Goal: Transaction & Acquisition: Purchase product/service

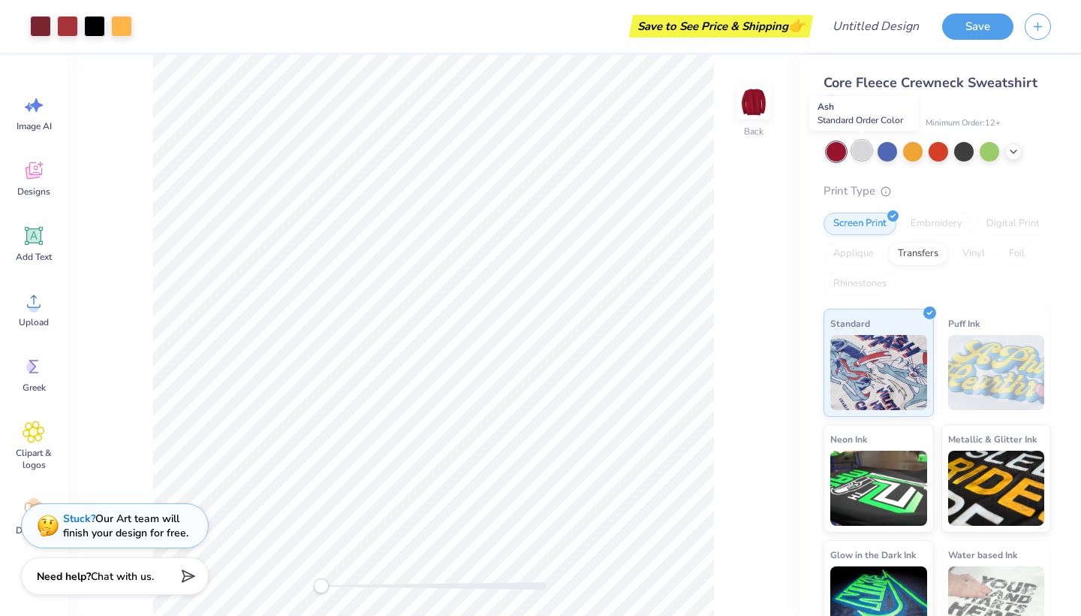
click at [863, 150] on div at bounding box center [862, 150] width 20 height 20
click at [34, 180] on icon at bounding box center [34, 170] width 23 height 23
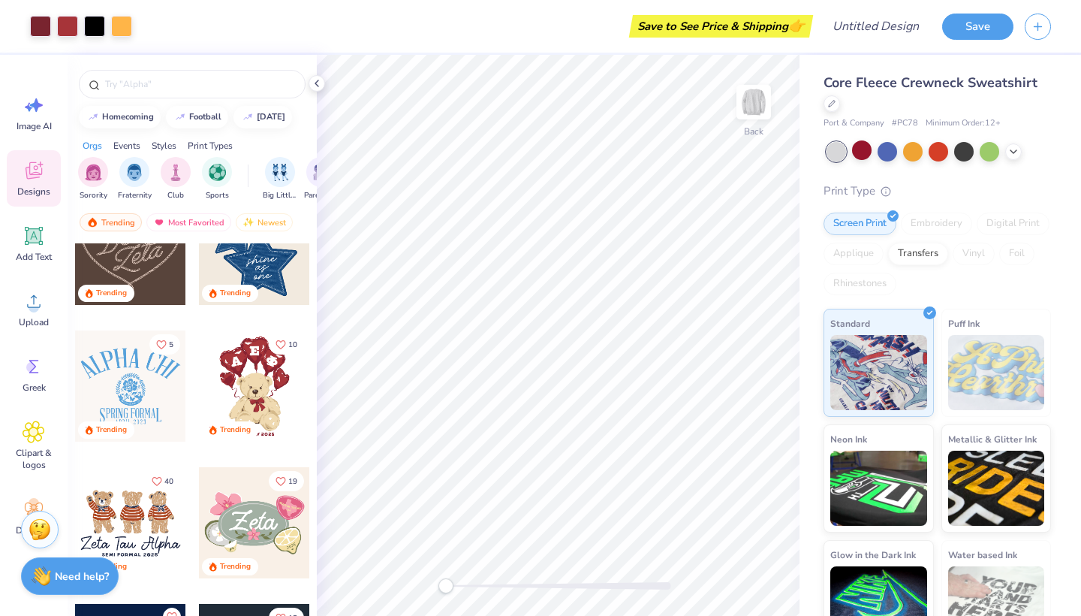
scroll to position [728, 0]
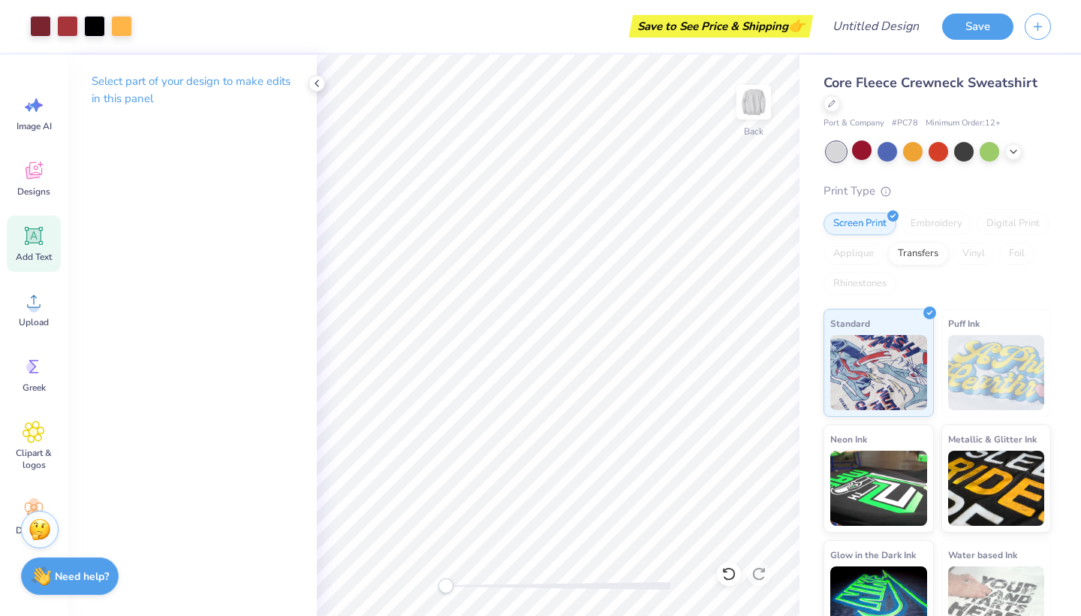
click at [27, 238] on icon at bounding box center [34, 236] width 18 height 18
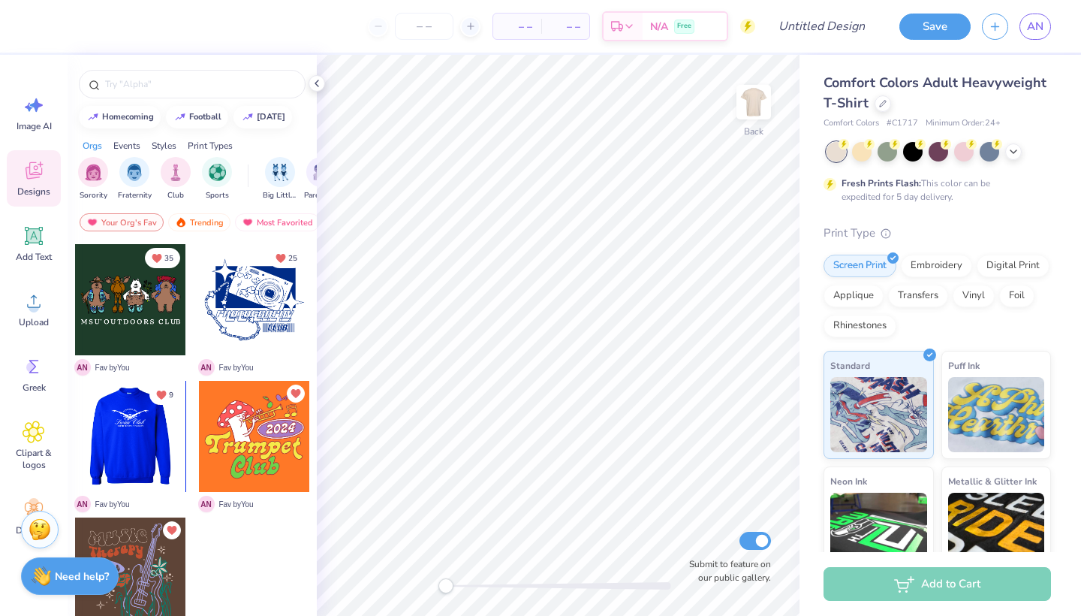
click at [143, 418] on div at bounding box center [129, 436] width 111 height 111
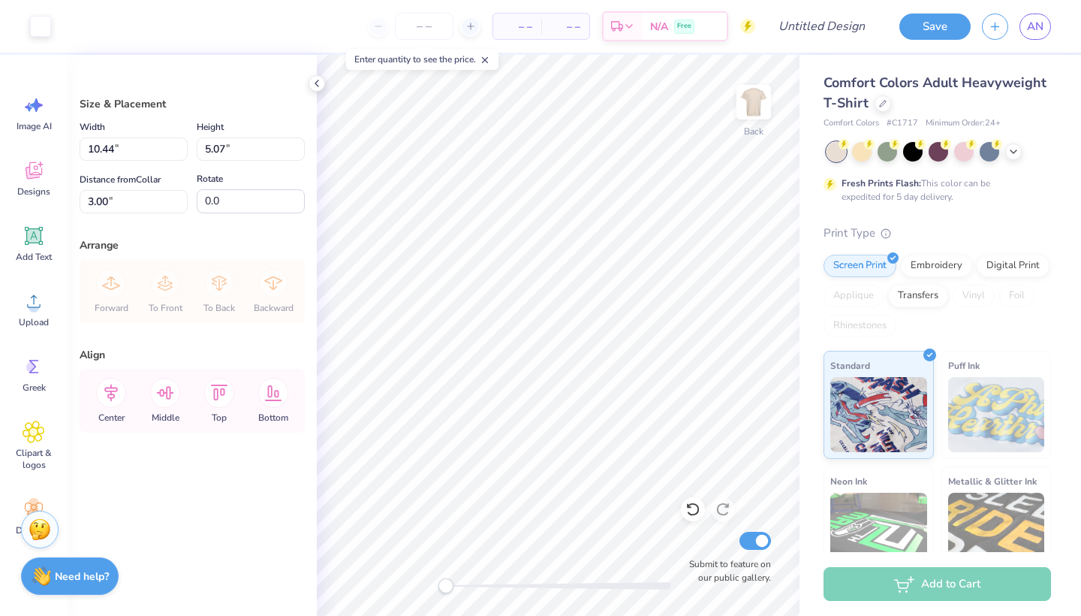
type input "5.02"
type input "2.44"
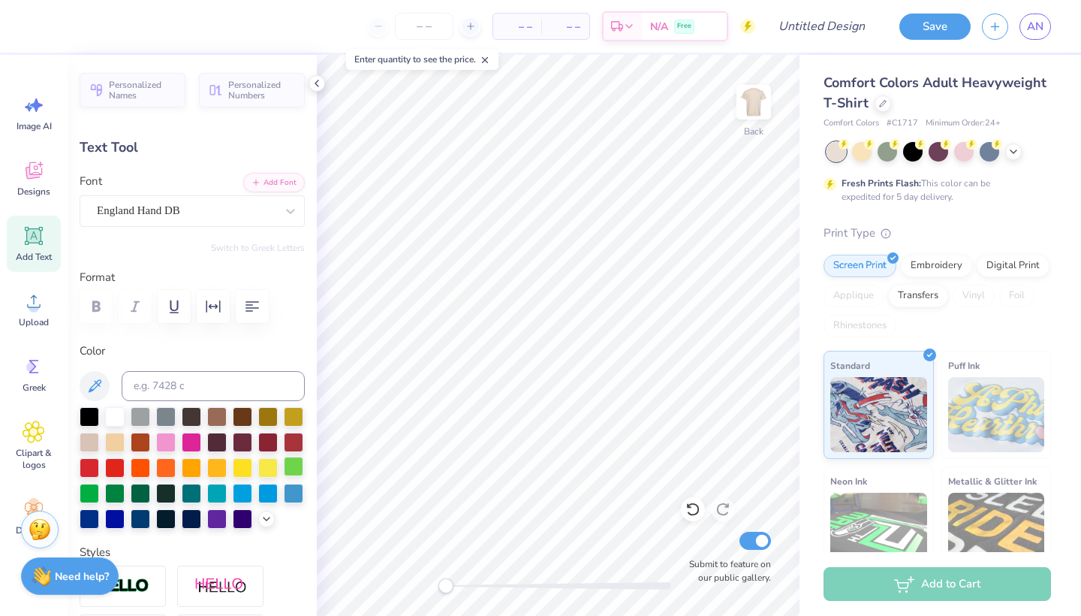
scroll to position [13, 0]
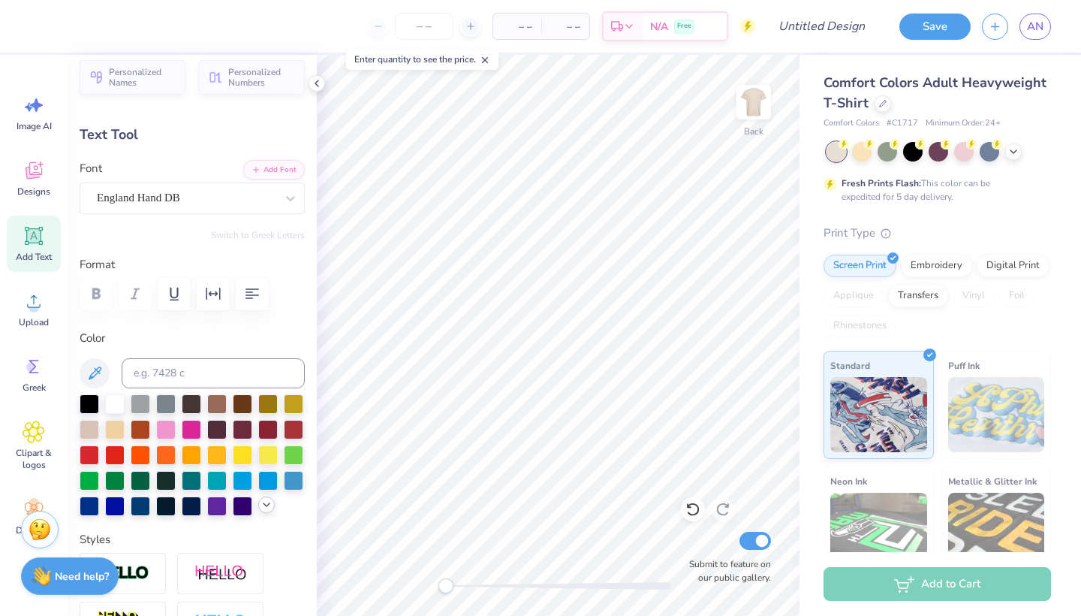
click at [267, 506] on polyline at bounding box center [267, 504] width 6 height 3
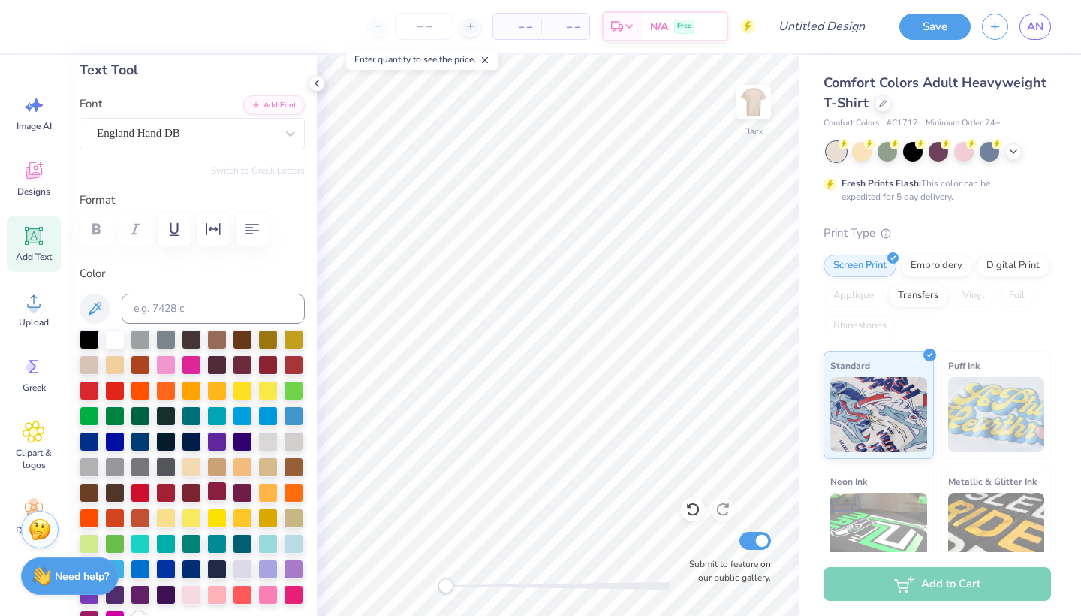
scroll to position [82, 0]
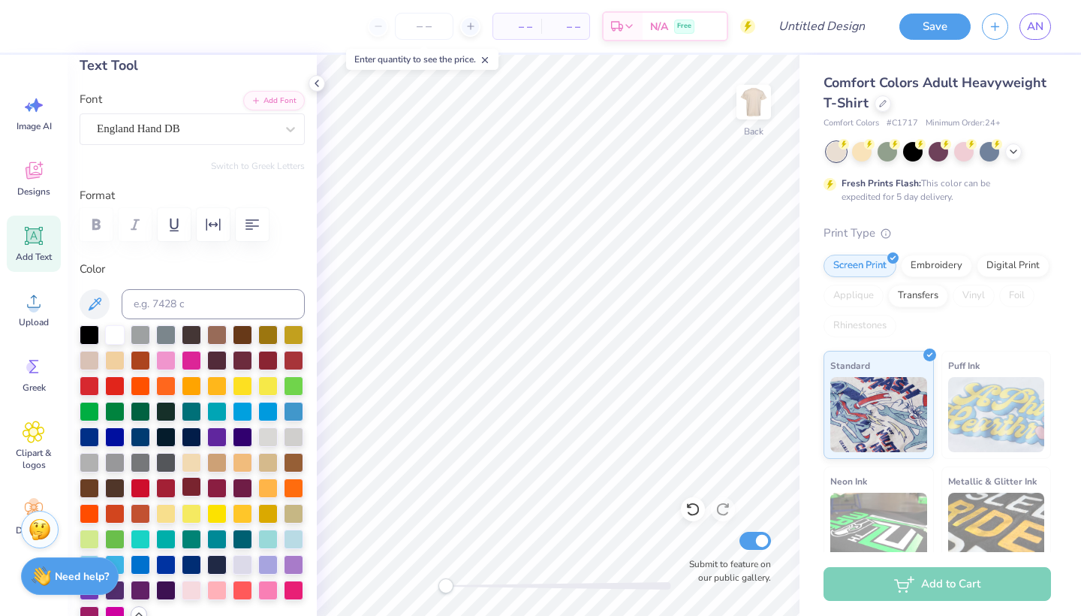
click at [190, 493] on div at bounding box center [192, 487] width 20 height 20
type textarea "Aggie Notes"
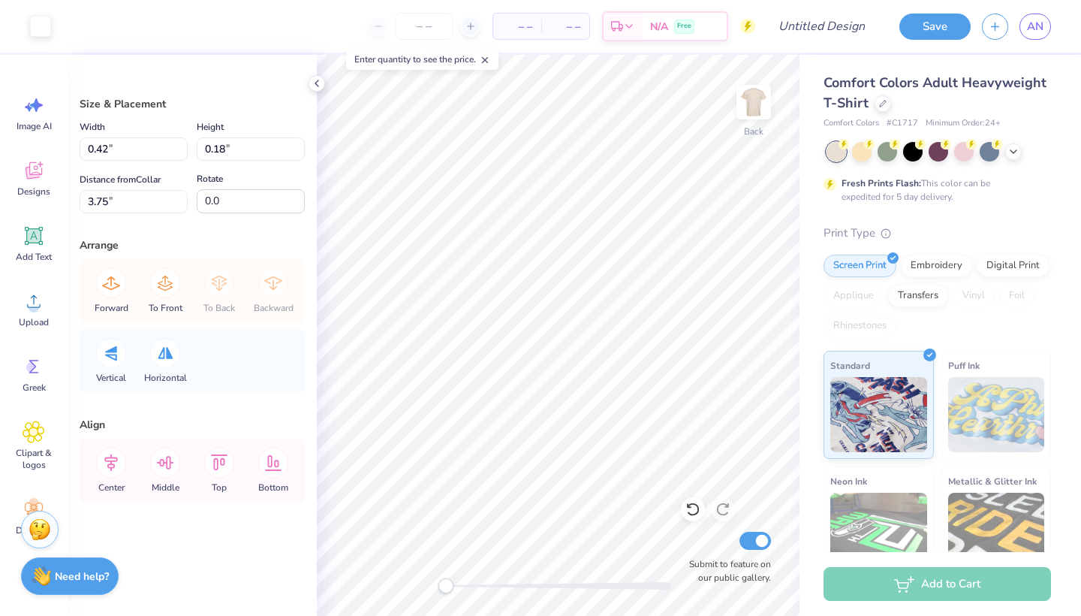
type input "5.02"
type input "1.35"
type input "3.21"
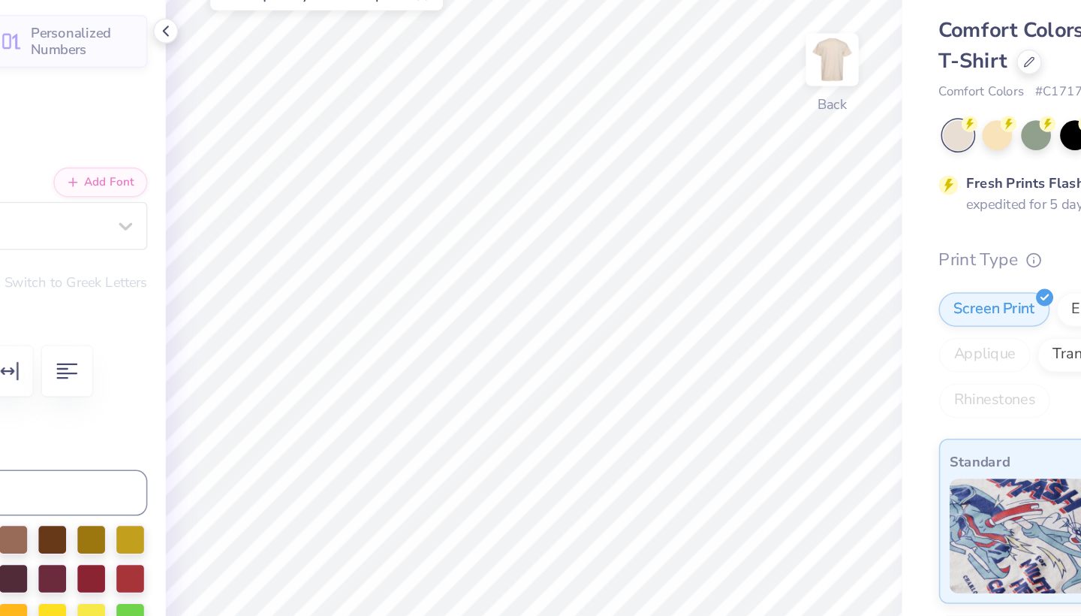
type input "2.02"
type input "0.51"
type input "3.00"
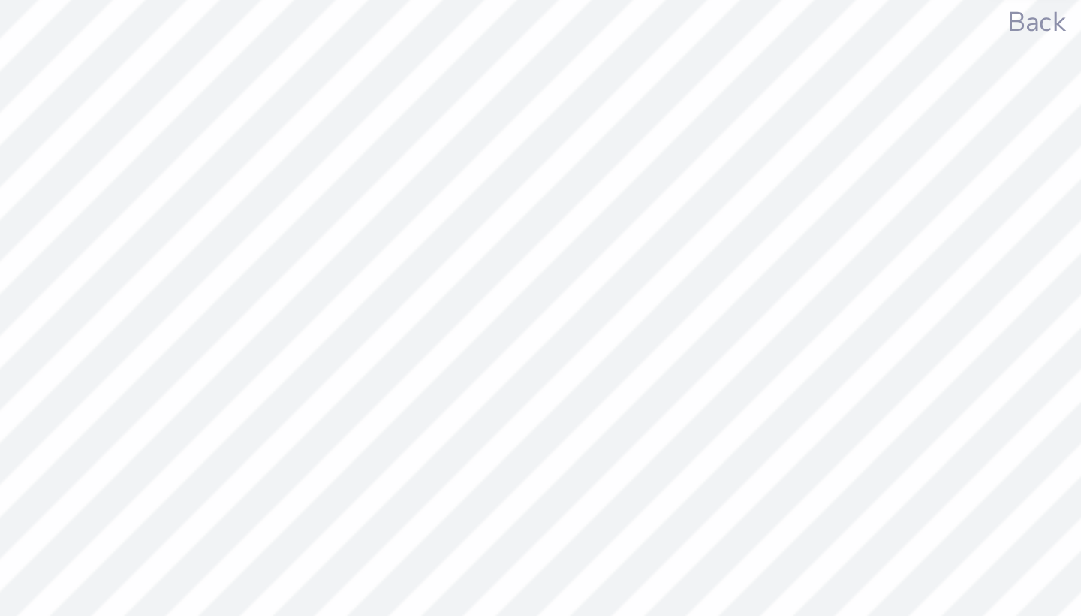
scroll to position [0, 4]
type input "3.49"
type input "0.16"
type input "5.28"
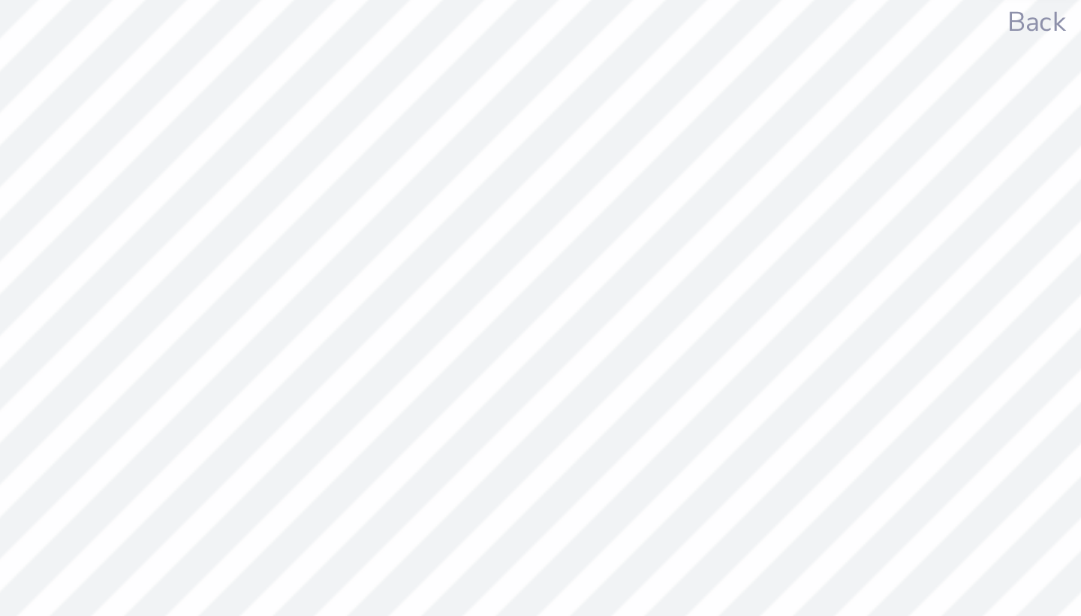
type textarea "F"
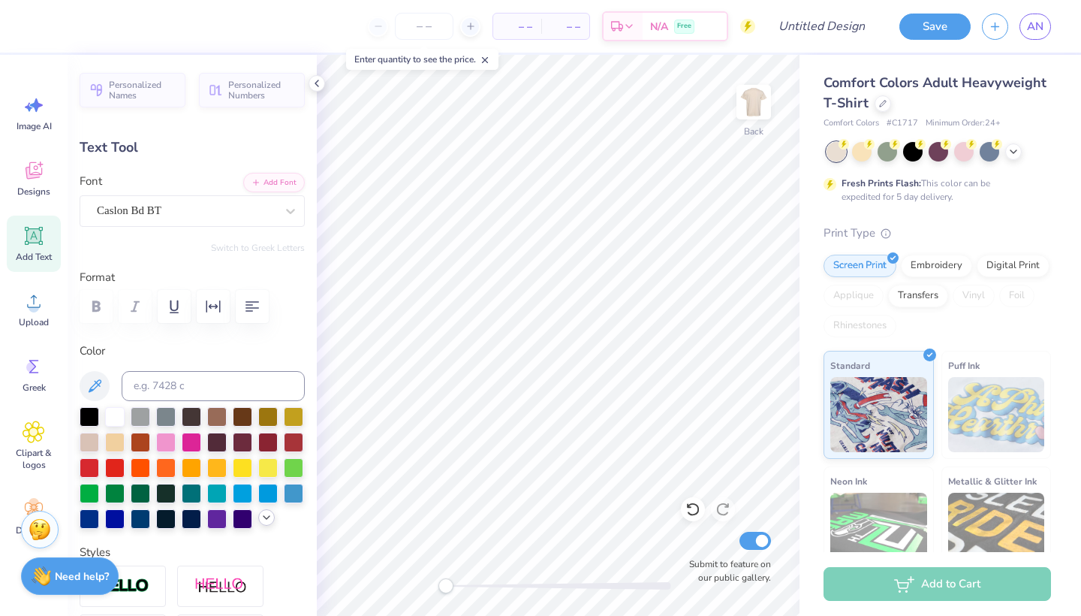
type textarea "[US_STATE] A&M university"
click at [263, 519] on icon at bounding box center [267, 517] width 12 height 12
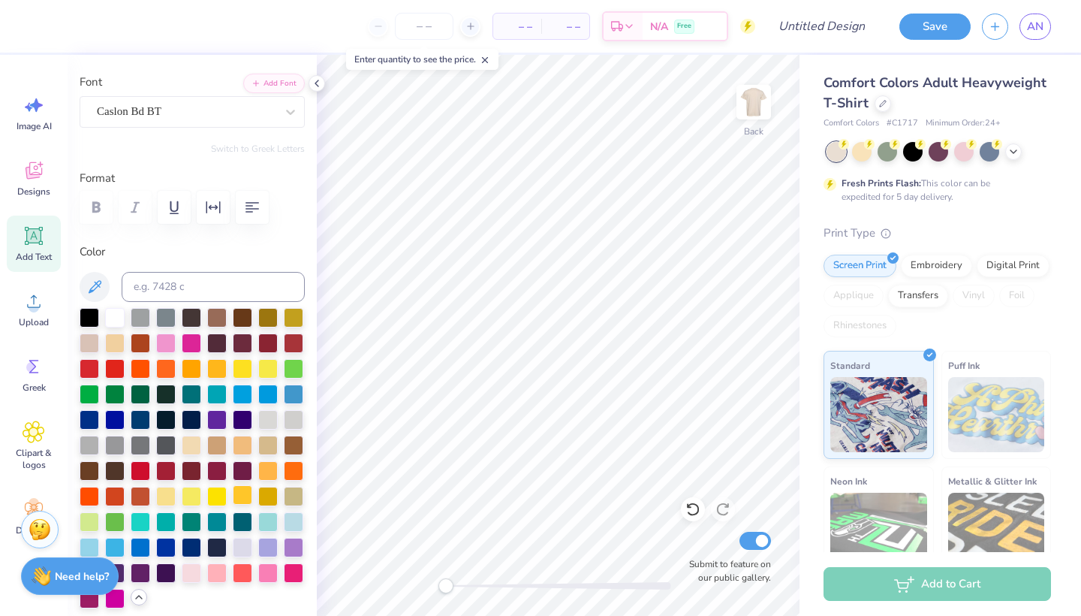
scroll to position [108, 0]
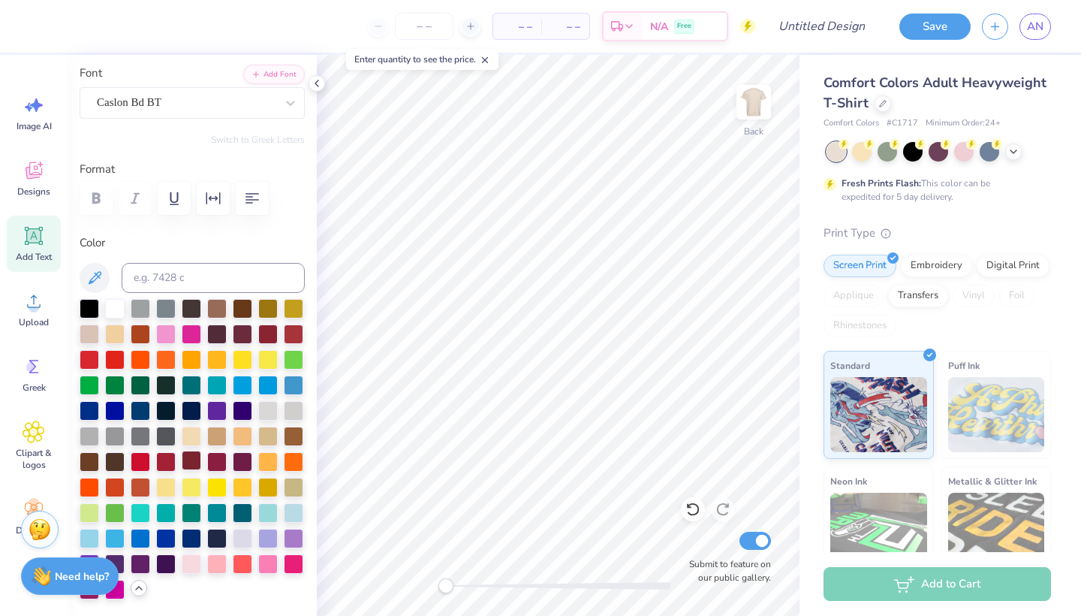
click at [192, 464] on div at bounding box center [192, 461] width 20 height 20
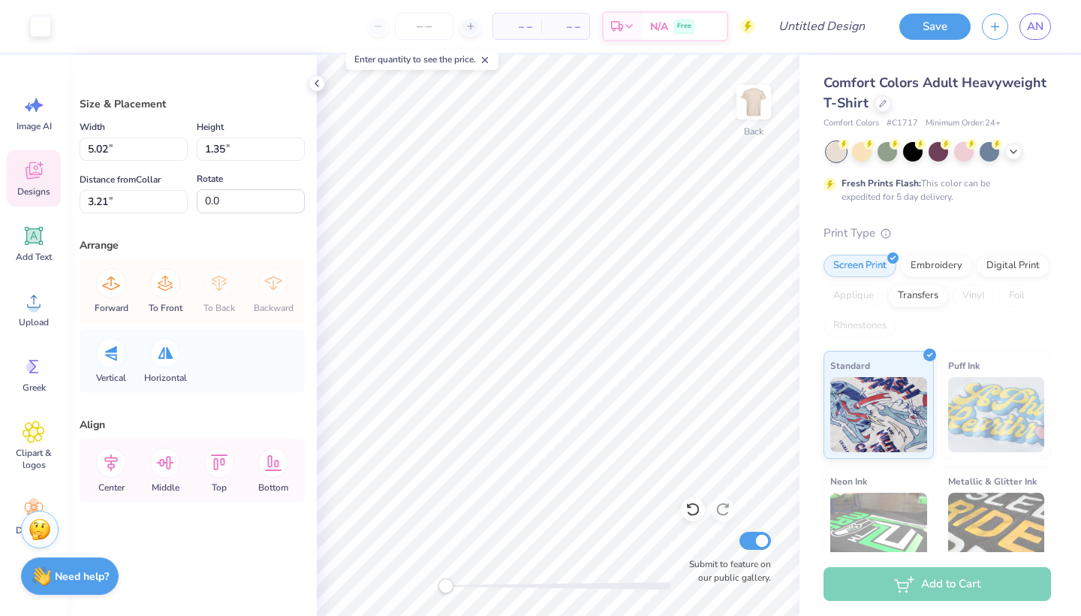
click at [35, 176] on icon at bounding box center [33, 173] width 14 height 12
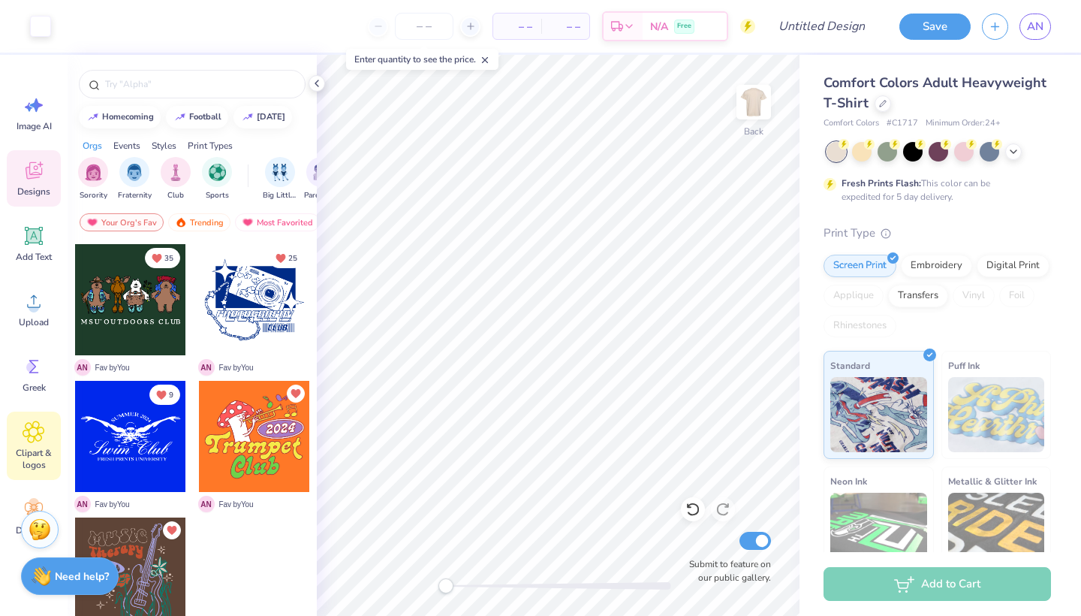
click at [28, 446] on div "Clipart & logos" at bounding box center [34, 446] width 54 height 68
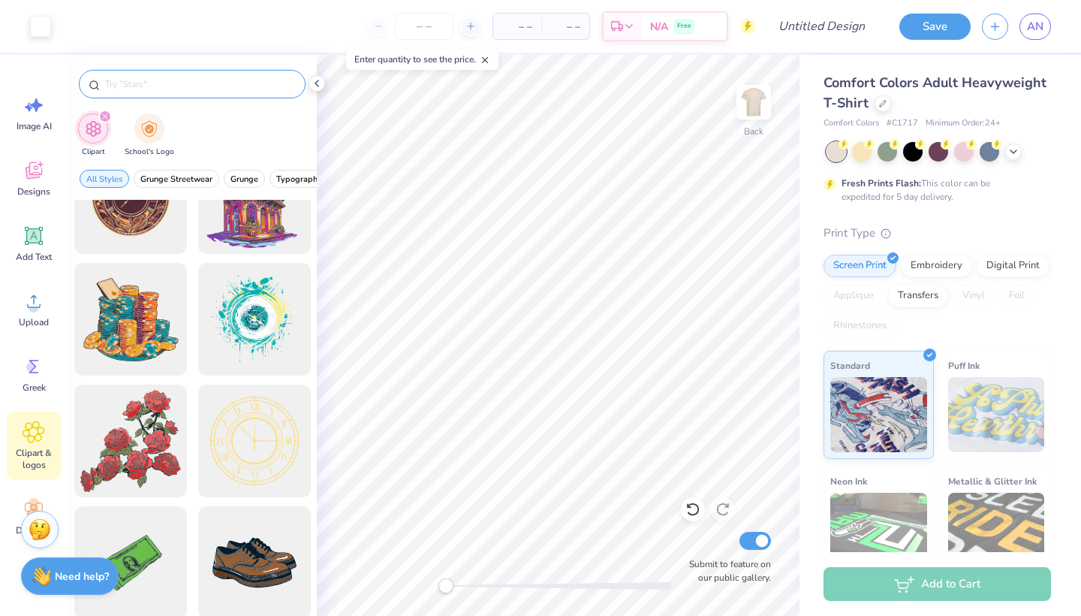
scroll to position [155, 0]
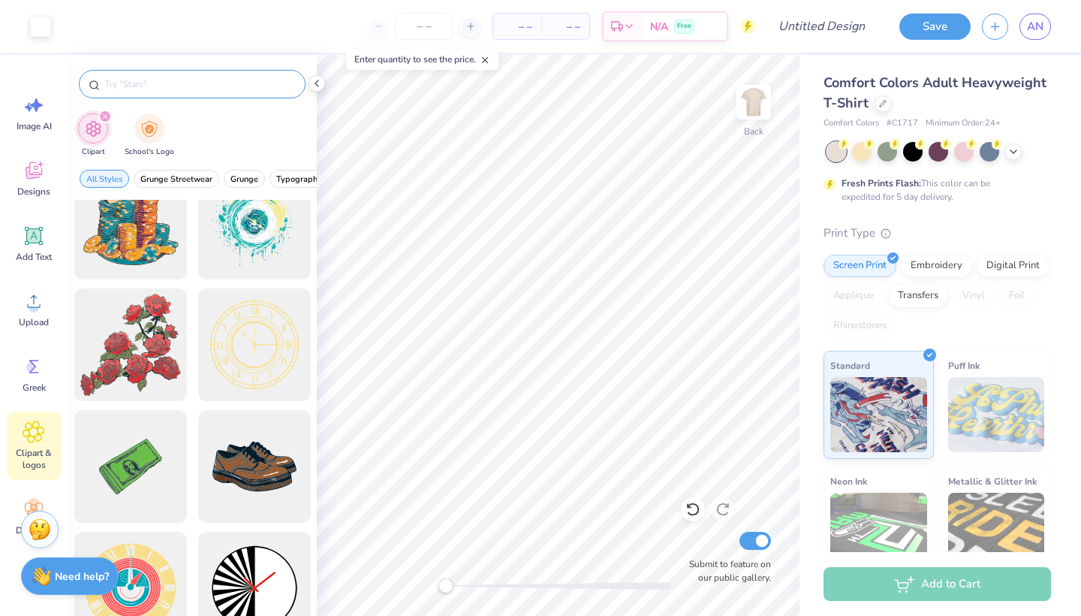
click at [191, 77] on input "text" at bounding box center [200, 84] width 192 height 15
type input "music"
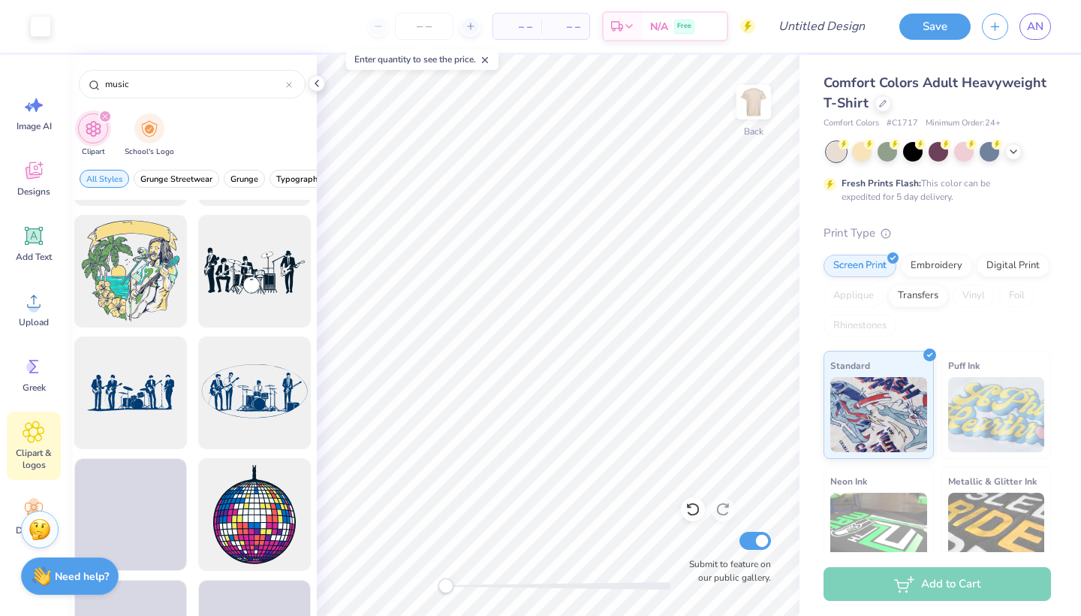
scroll to position [3262, 0]
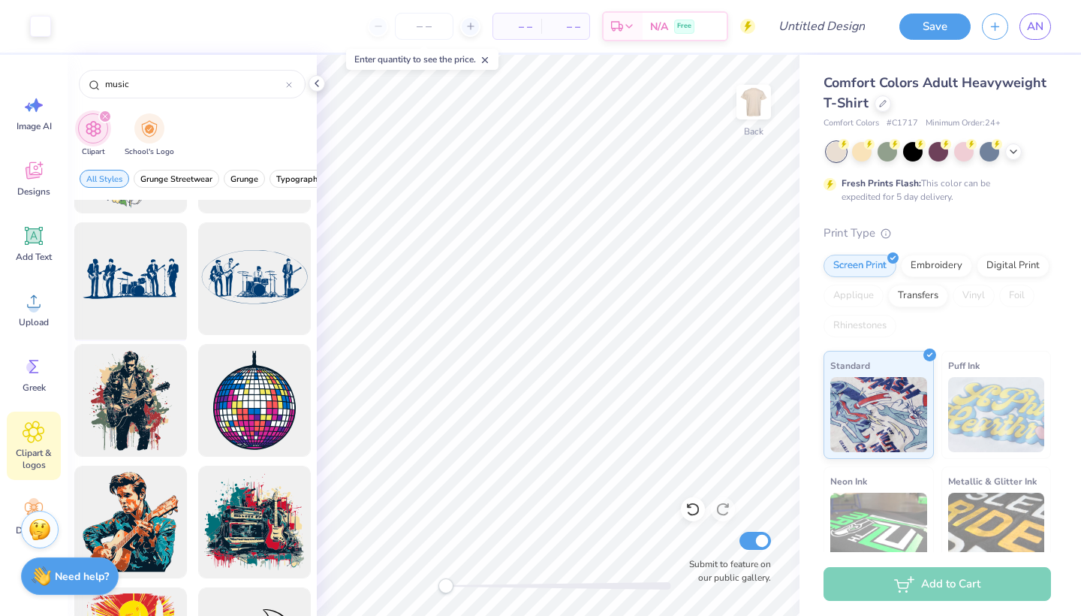
click at [119, 279] on div at bounding box center [130, 279] width 124 height 124
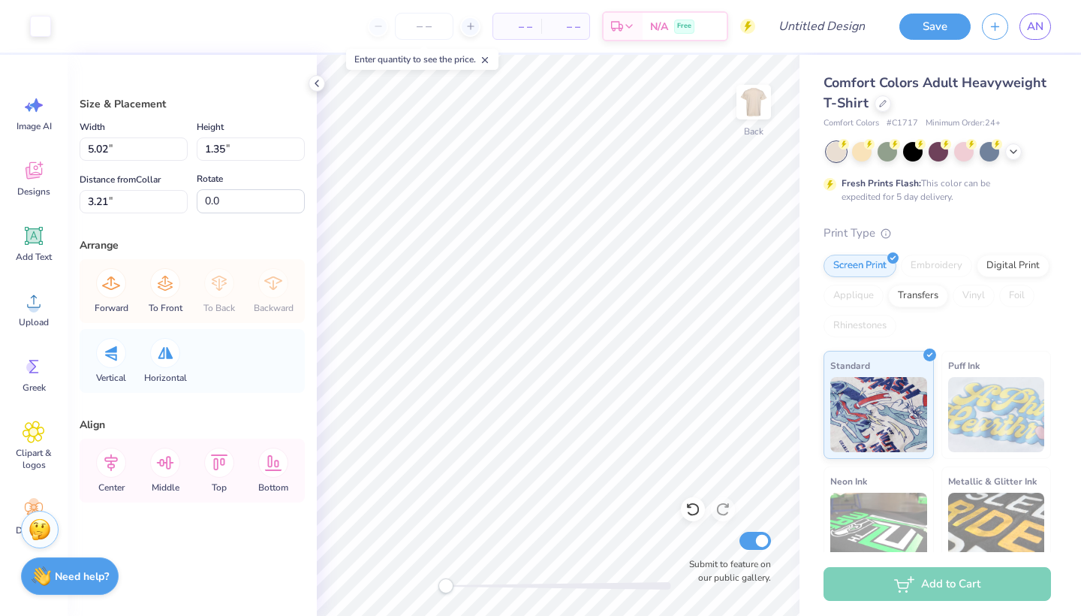
type input "5.02"
type input "1.35"
type input "3.21"
type input "0.47"
type input "0.13"
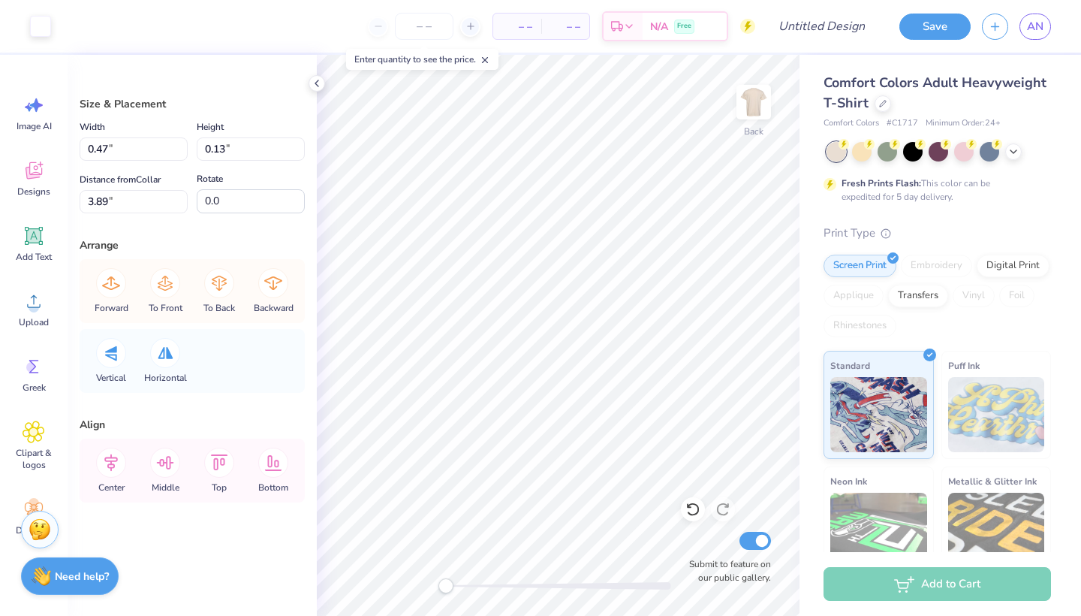
type input "3.89"
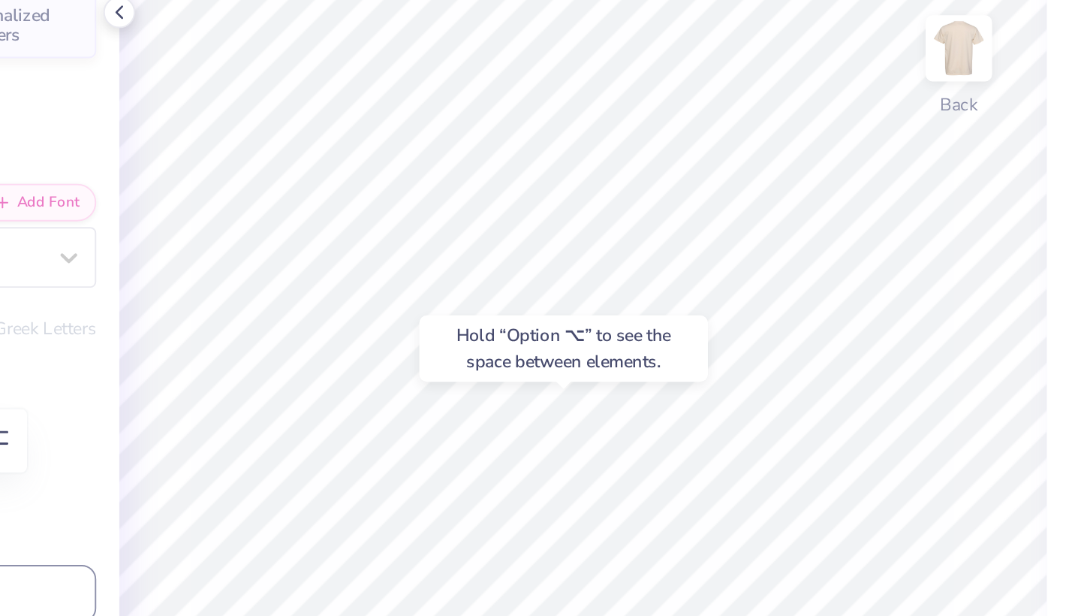
click at [473, 241] on div "Hold “Option ⌥” to see the space between elements." at bounding box center [548, 258] width 150 height 35
type input "9.09"
type input "1.93"
type input "5.96"
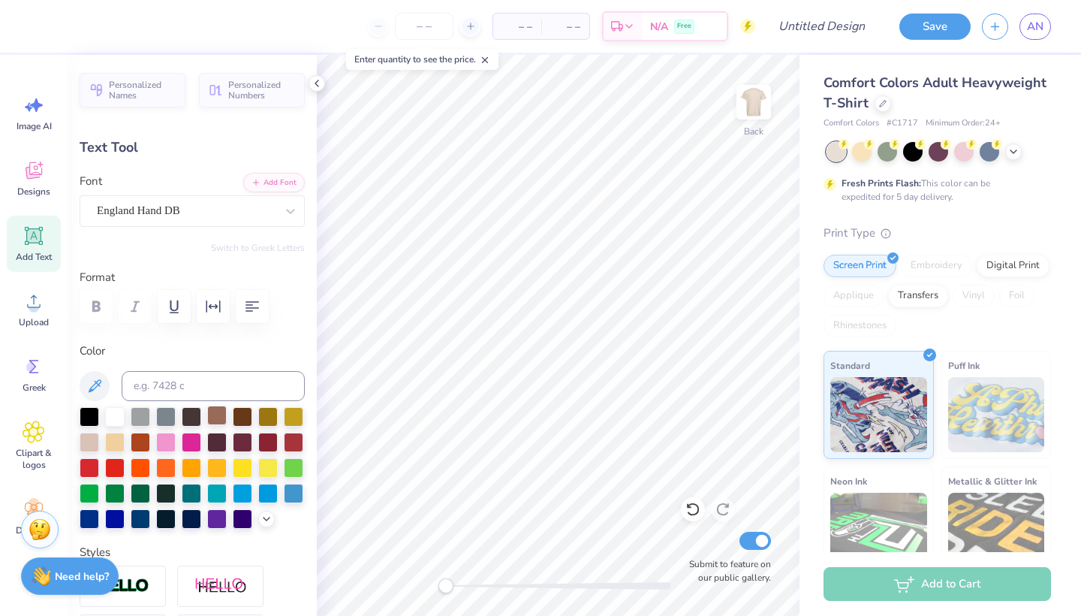
scroll to position [0, 1]
click at [234, 204] on div "England Hand DB" at bounding box center [186, 210] width 182 height 23
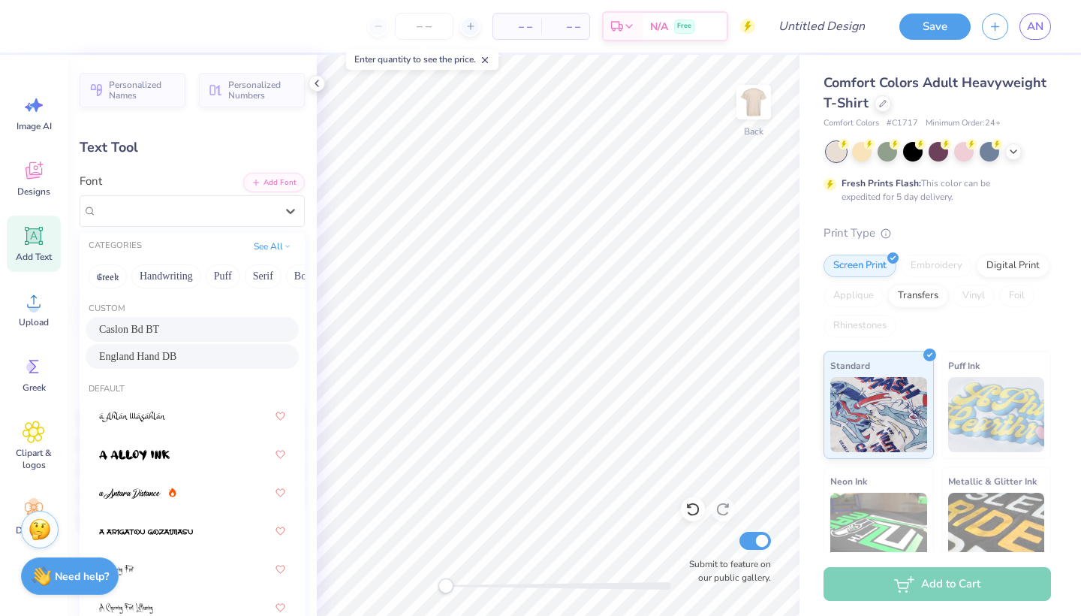
scroll to position [17, 0]
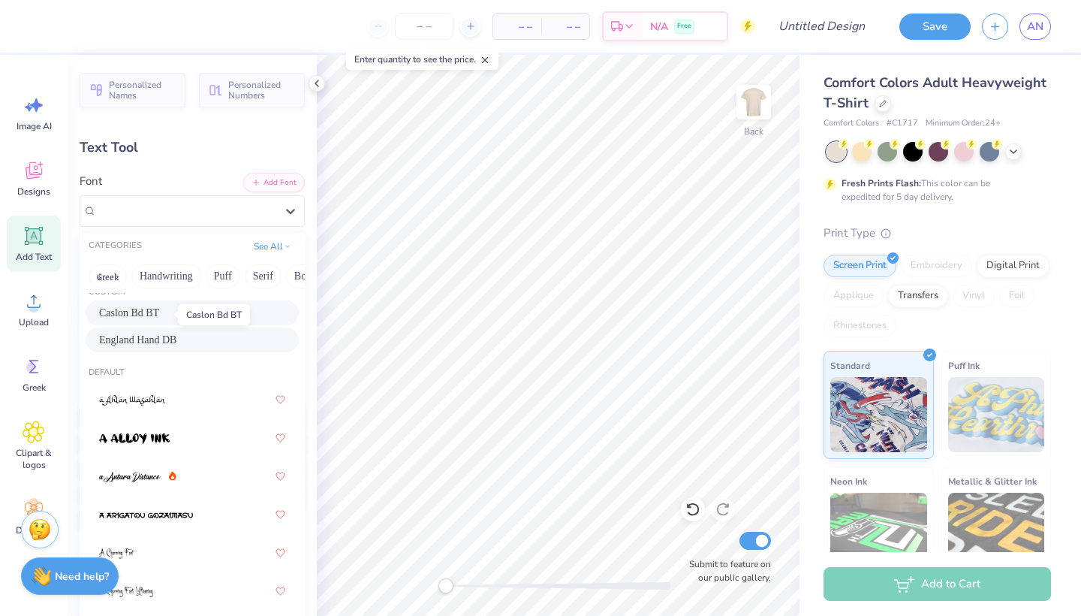
click at [159, 317] on span "Caslon Bd BT" at bounding box center [129, 313] width 60 height 16
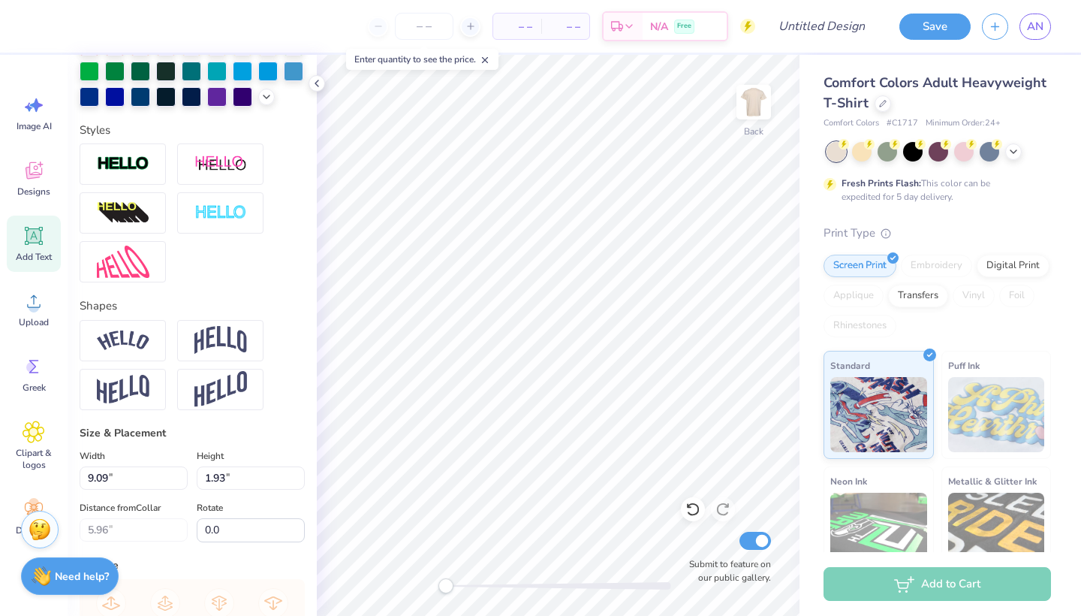
scroll to position [424, 0]
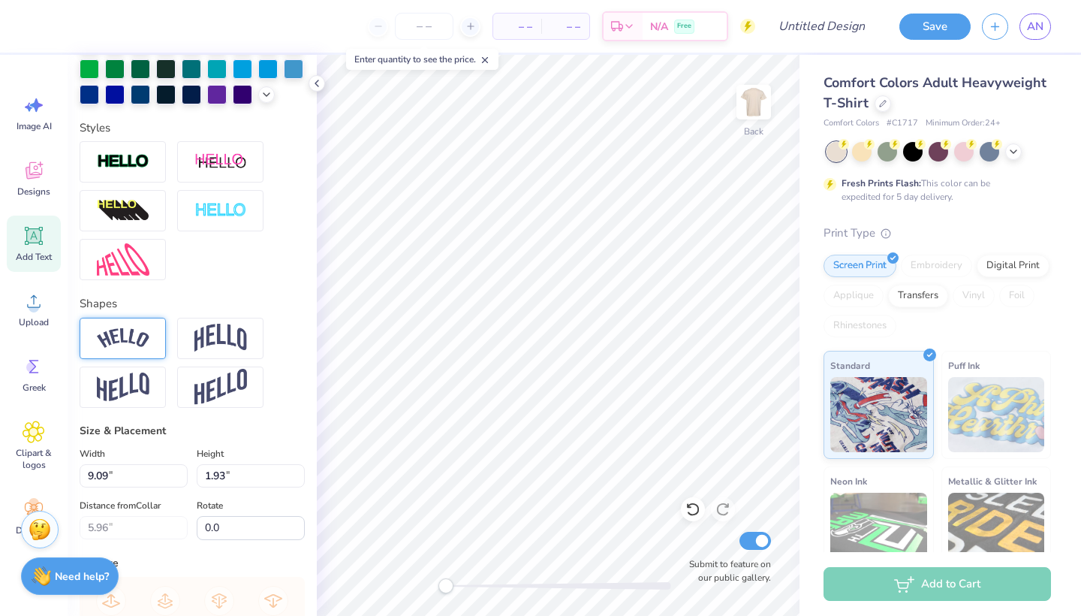
click at [137, 327] on div at bounding box center [123, 338] width 86 height 41
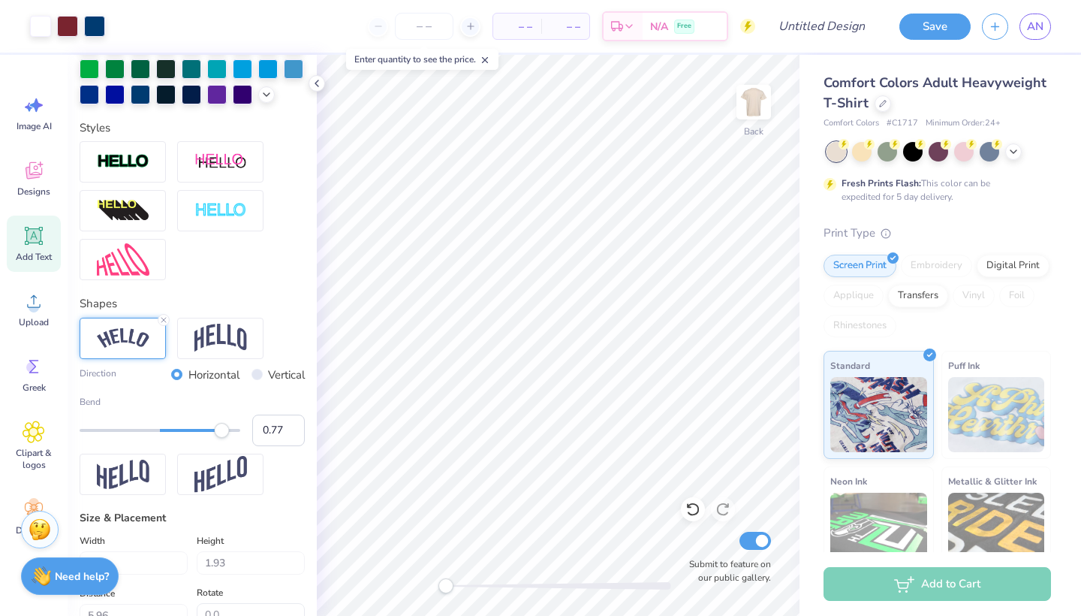
type input "0.78"
drag, startPoint x: 198, startPoint y: 430, endPoint x: 222, endPoint y: 433, distance: 24.2
click at [222, 433] on div "Accessibility label" at bounding box center [222, 430] width 15 height 15
type input "0.04"
drag, startPoint x: 221, startPoint y: 430, endPoint x: 134, endPoint y: 357, distance: 113.5
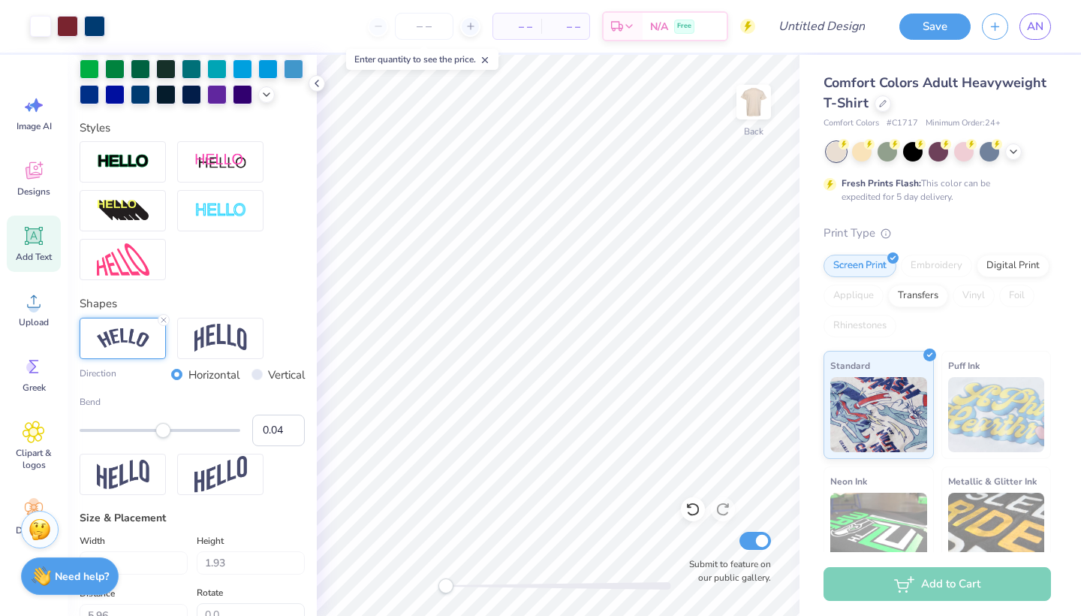
click at [164, 437] on div "Accessibility label" at bounding box center [162, 430] width 15 height 15
click at [160, 318] on icon at bounding box center [163, 319] width 9 height 9
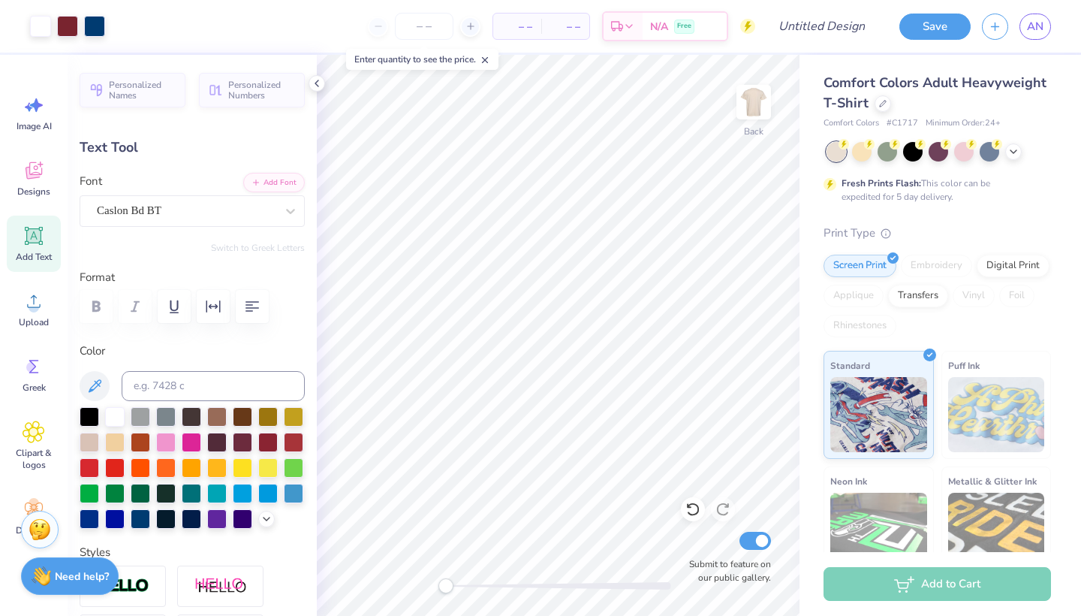
scroll to position [0, 0]
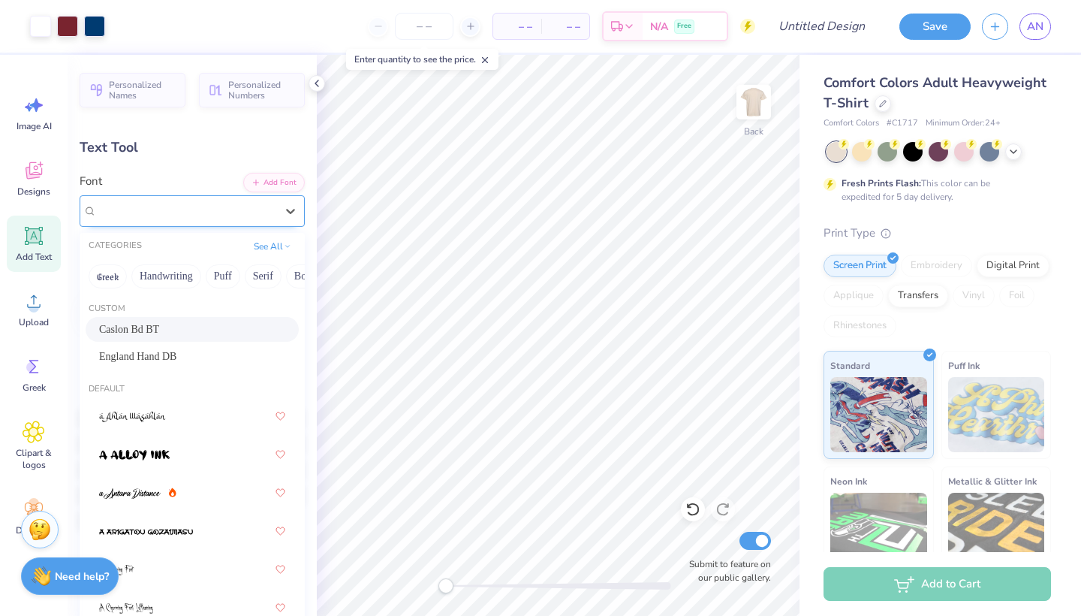
click at [161, 207] on span "Caslon Bd BT" at bounding box center [129, 210] width 65 height 17
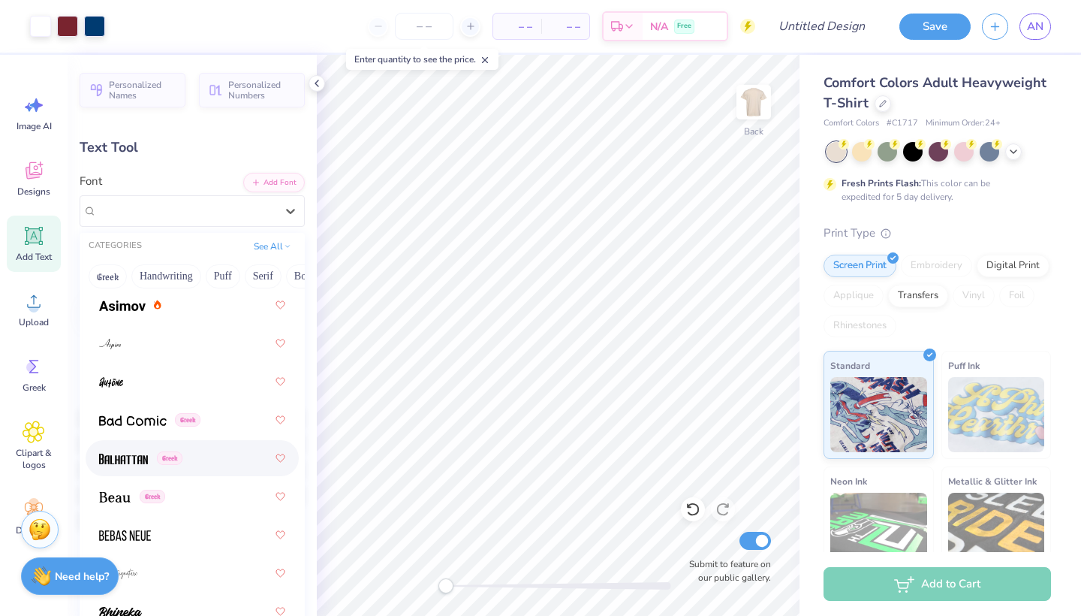
scroll to position [878, 0]
click at [143, 306] on img at bounding box center [122, 305] width 47 height 11
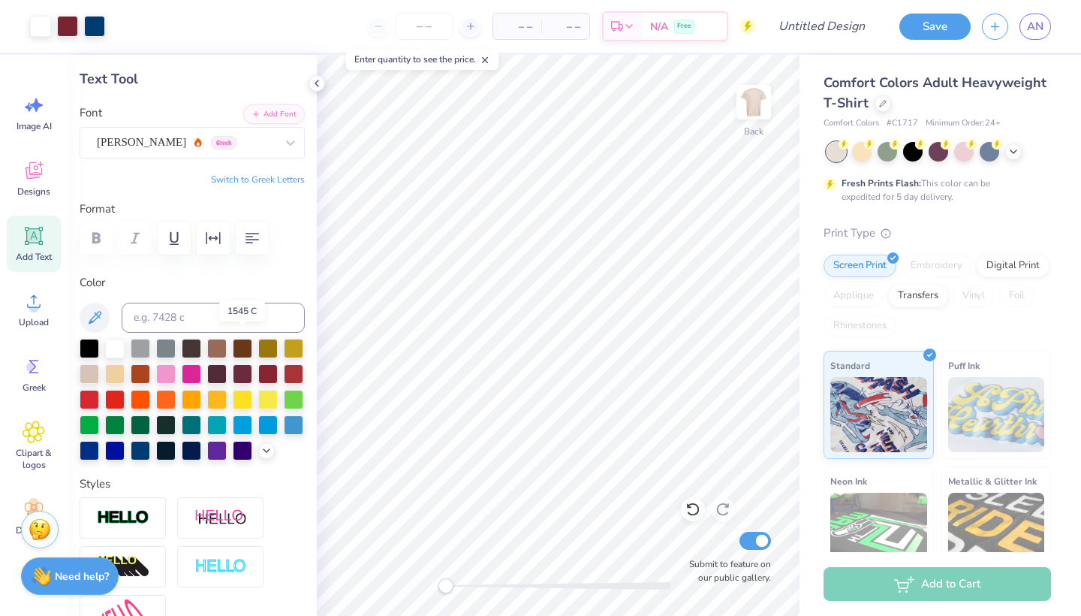
scroll to position [76, 0]
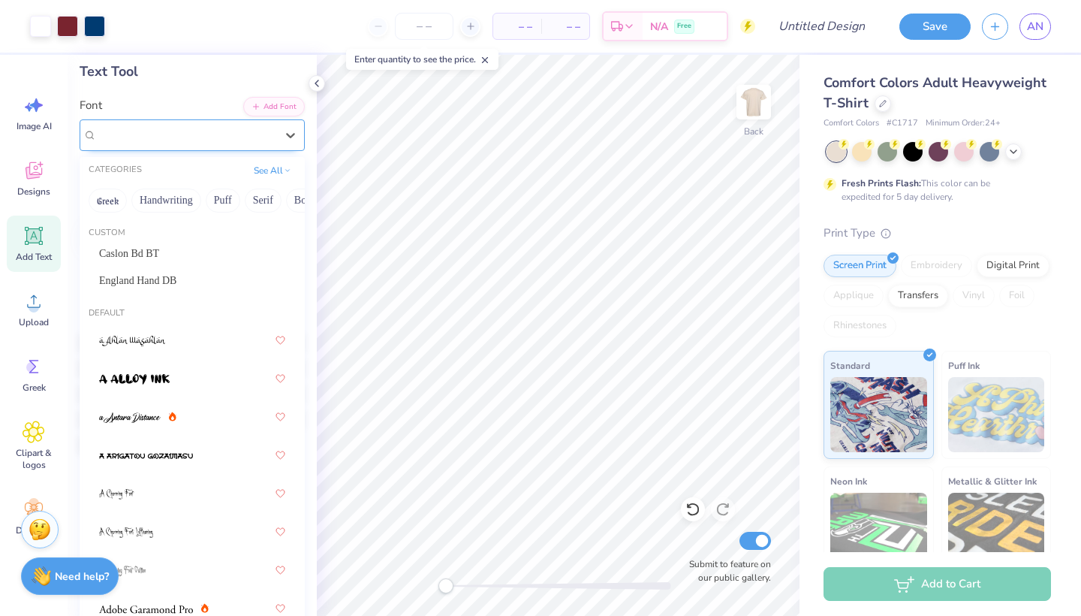
click at [122, 131] on span "[PERSON_NAME]" at bounding box center [141, 134] width 89 height 17
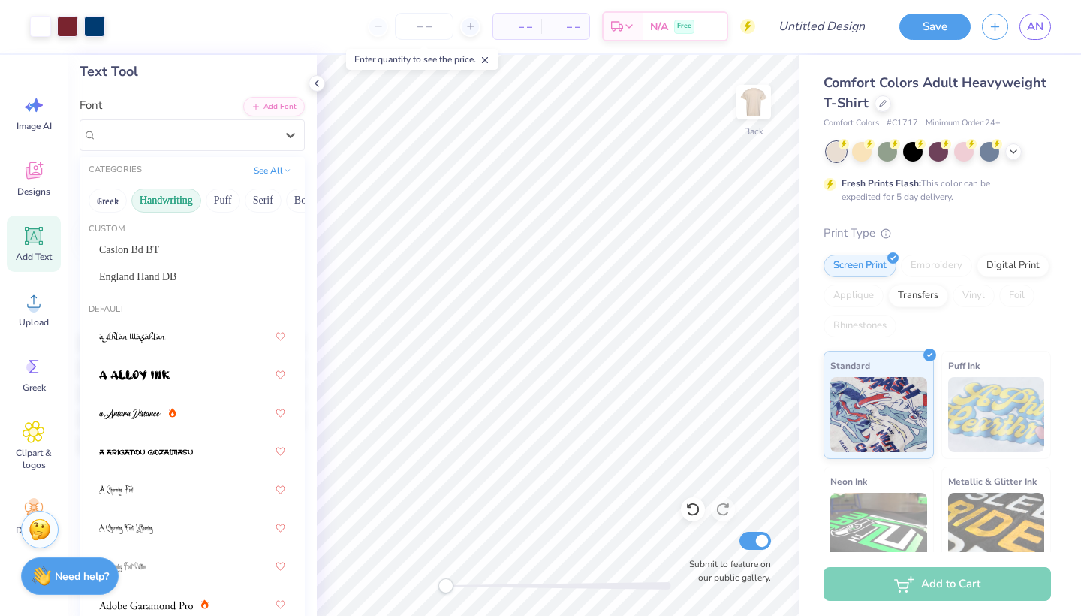
scroll to position [4, 0]
click at [117, 200] on button "Handwriting" at bounding box center [125, 200] width 70 height 24
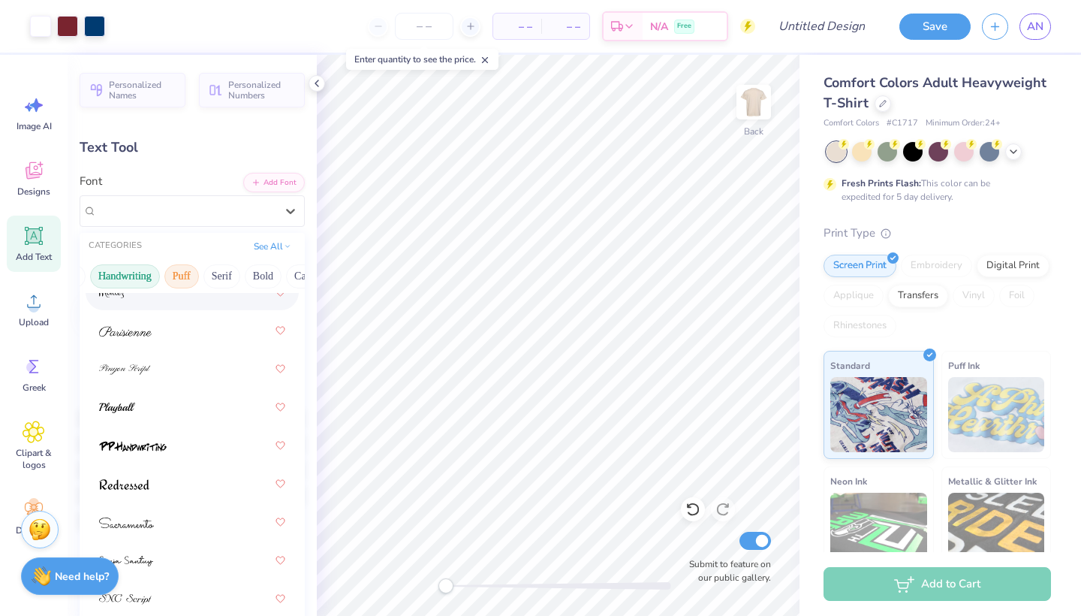
scroll to position [0, 0]
click at [182, 277] on button "Puff" at bounding box center [181, 276] width 35 height 24
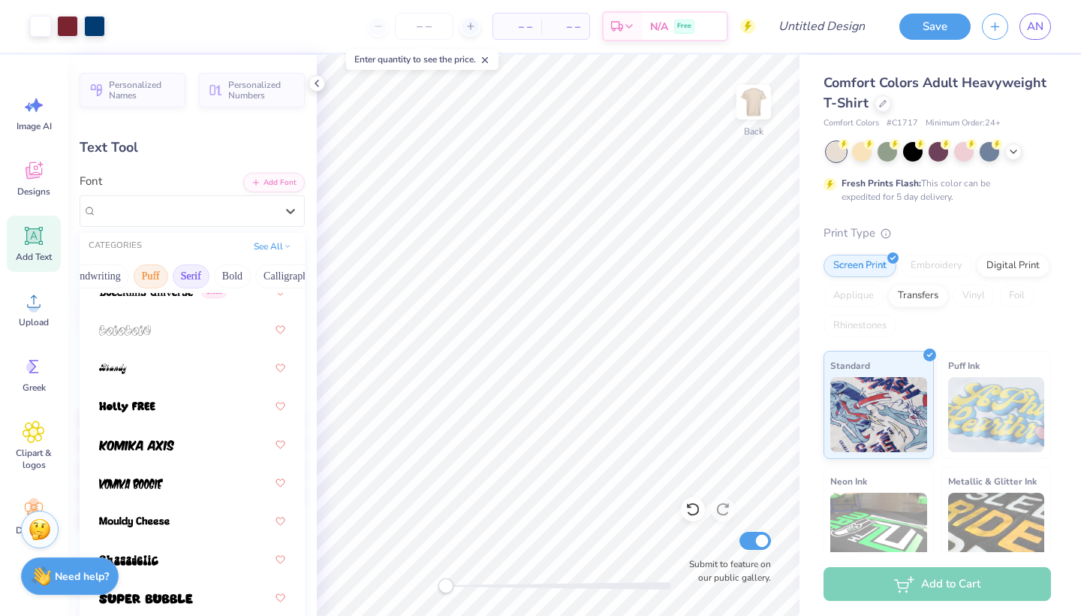
scroll to position [0, 74]
click at [173, 276] on button "Serif" at bounding box center [189, 276] width 37 height 24
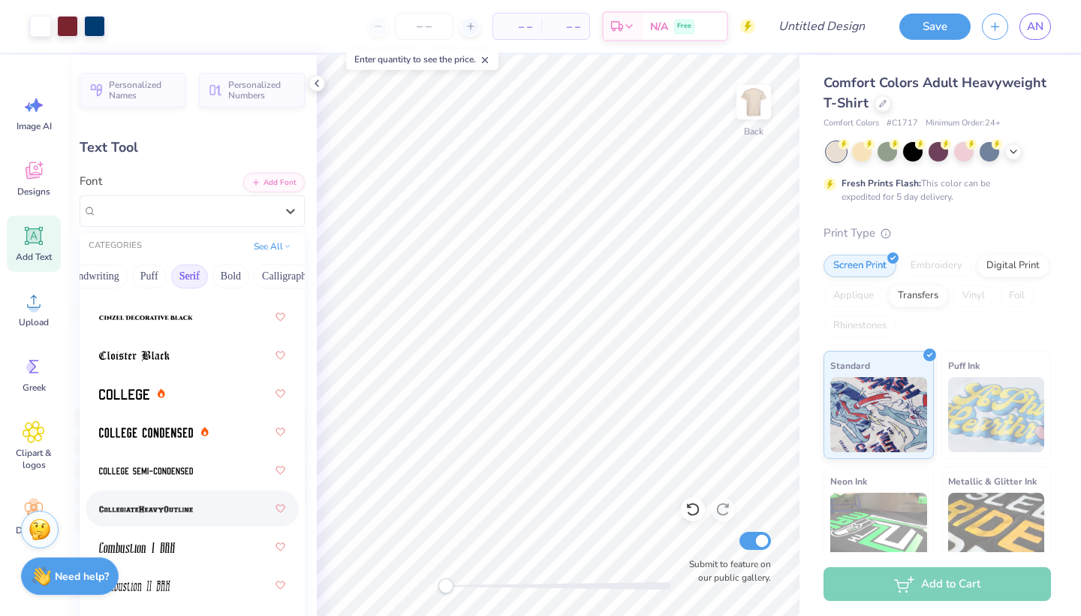
scroll to position [472, 0]
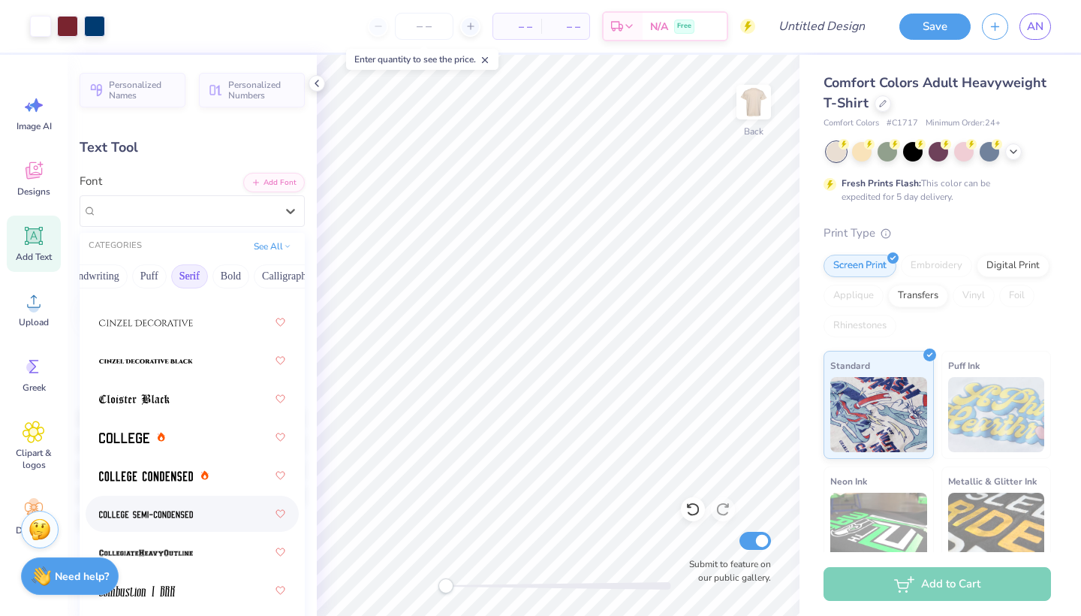
click at [185, 520] on img at bounding box center [146, 514] width 94 height 11
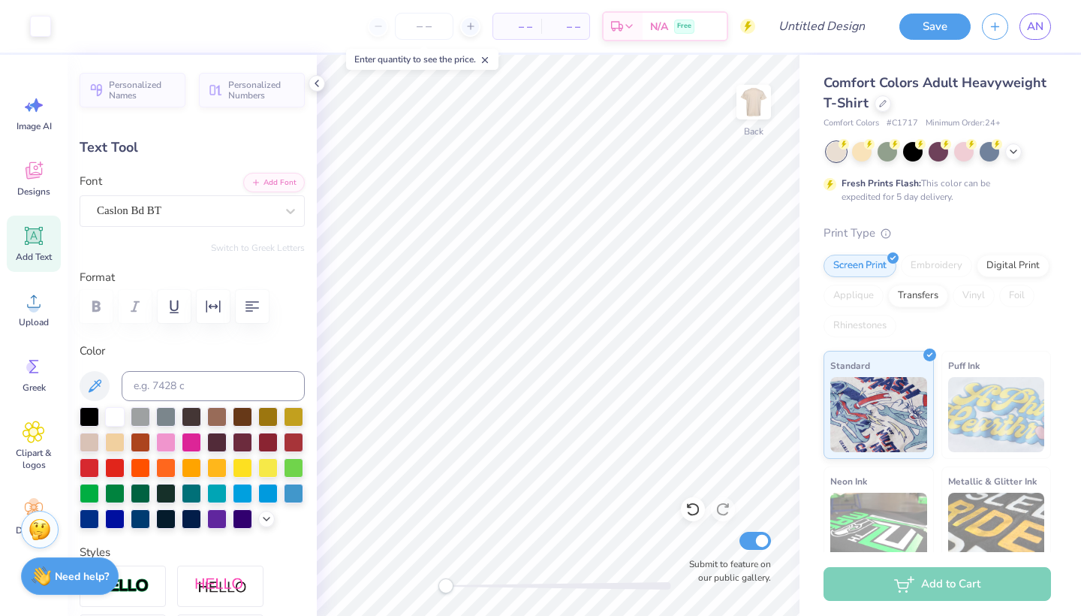
type input "4.43"
type input "1.12"
type input "3.00"
type input "9.47"
type input "1.40"
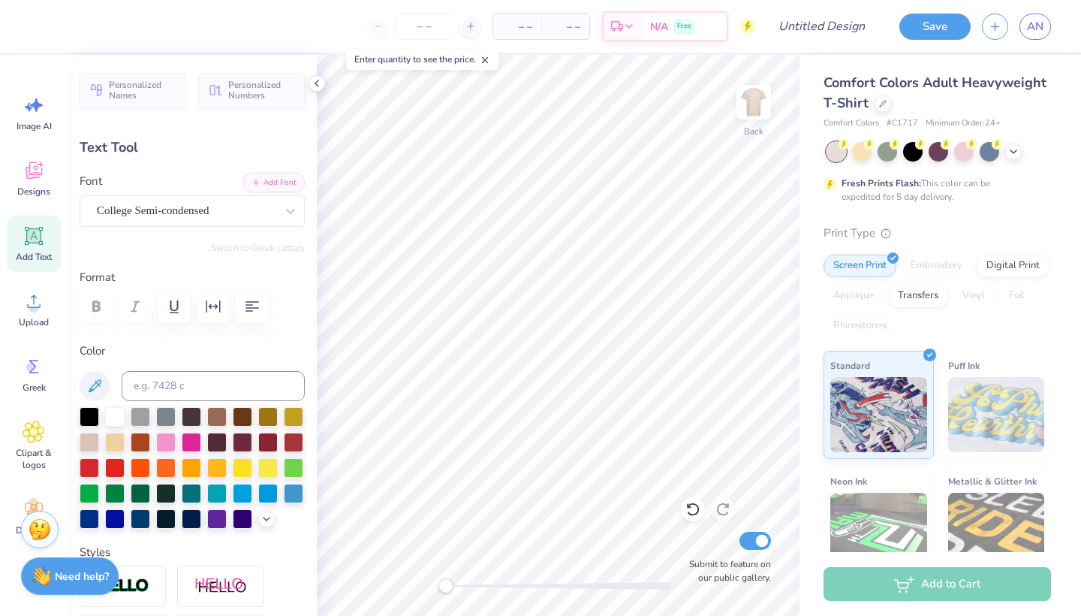
type input "6.23"
type input "4.91"
type input "0.45"
type input "9.17"
type input "9.47"
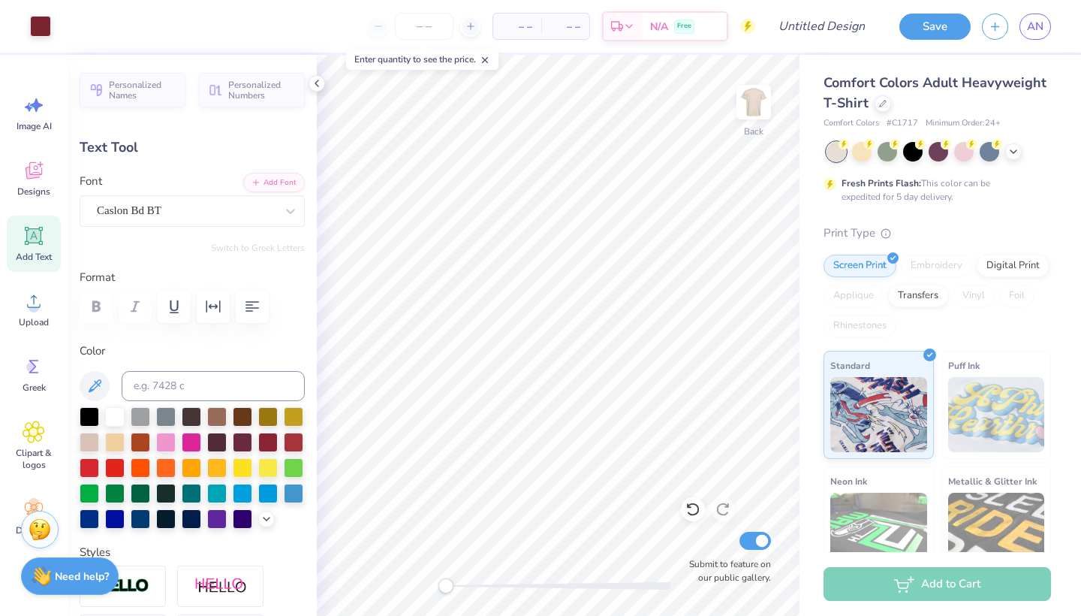
type input "1.40"
type input "6.23"
type textarea "S"
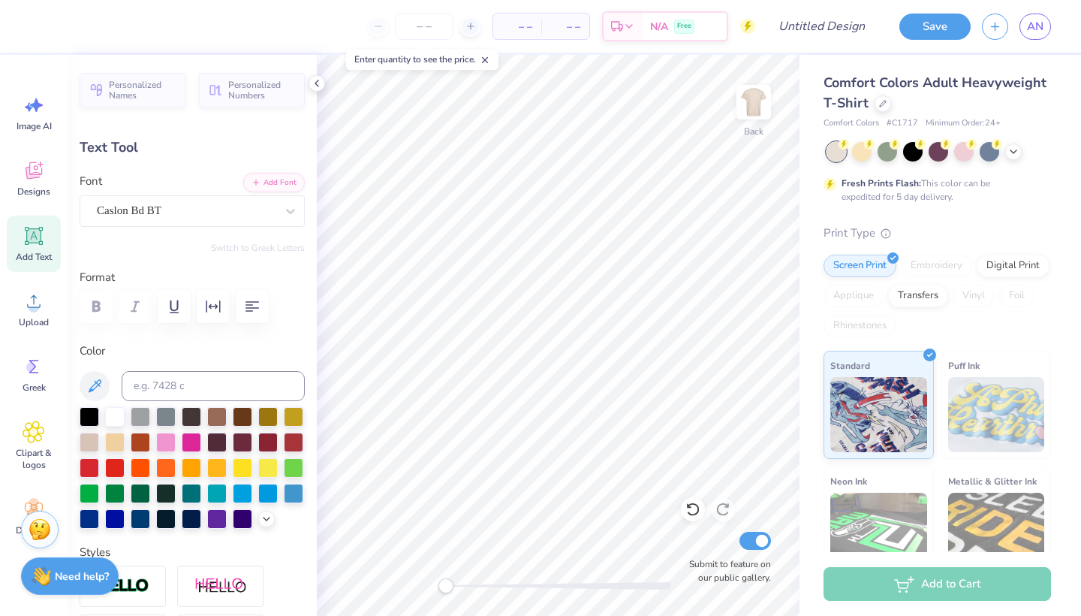
type textarea "[US_STATE] A&M University"
type input "4.91"
type input "0.45"
type input "9.17"
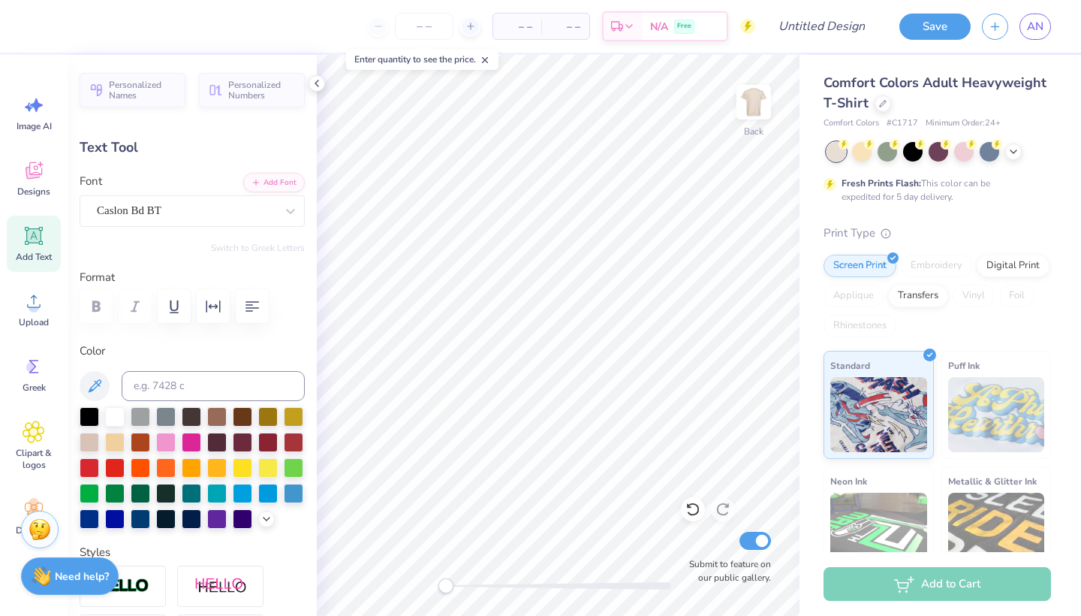
scroll to position [0, 2]
type textarea "est. 2025"
type input "6.22"
type input "1.44"
type input "2.79"
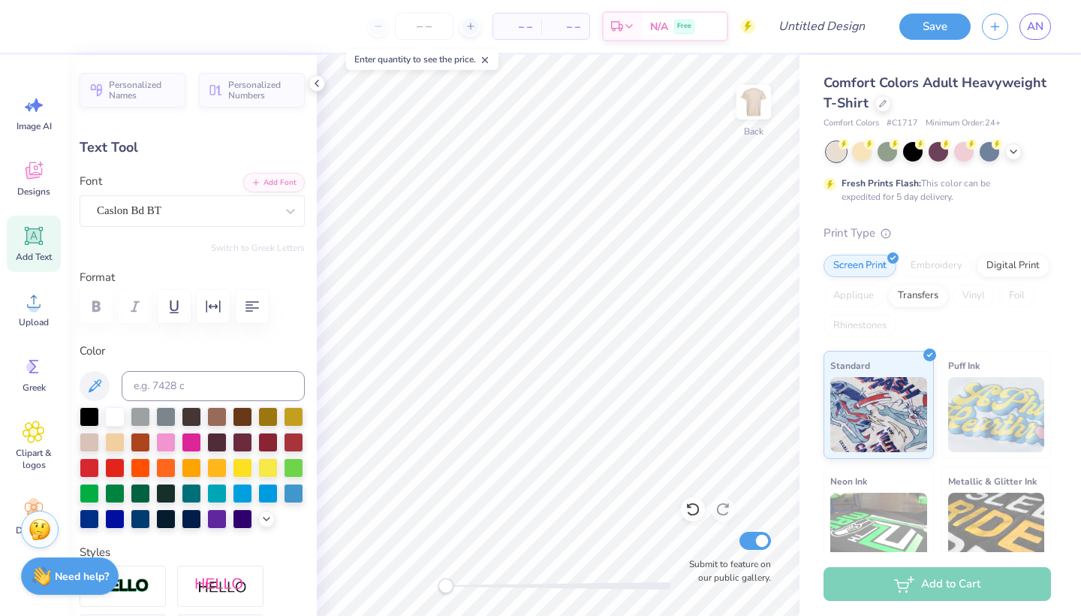
scroll to position [145, 0]
click at [264, 524] on div at bounding box center [266, 517] width 17 height 17
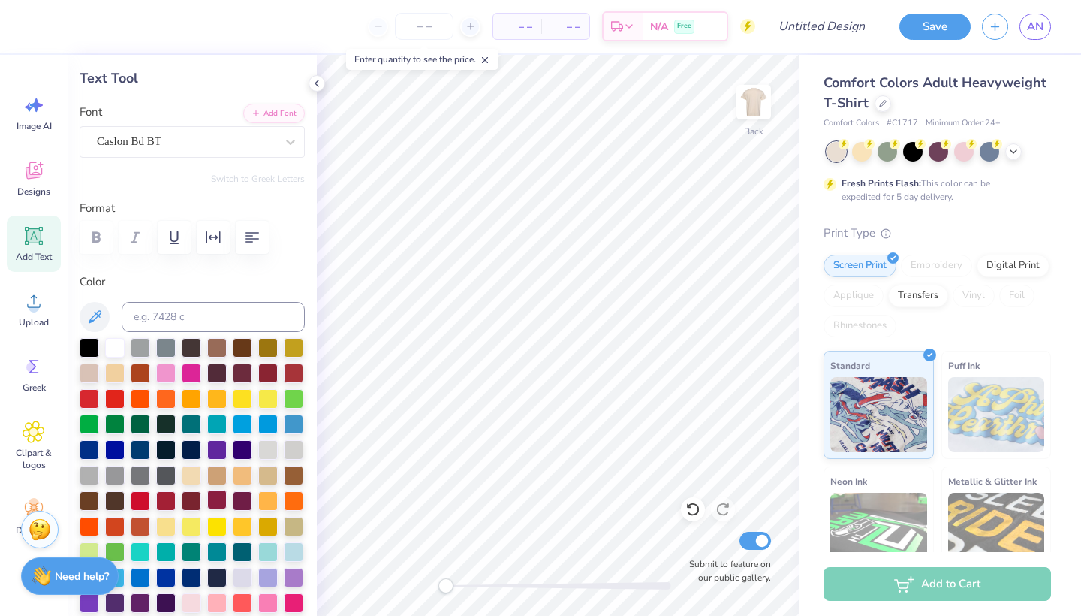
scroll to position [83, 0]
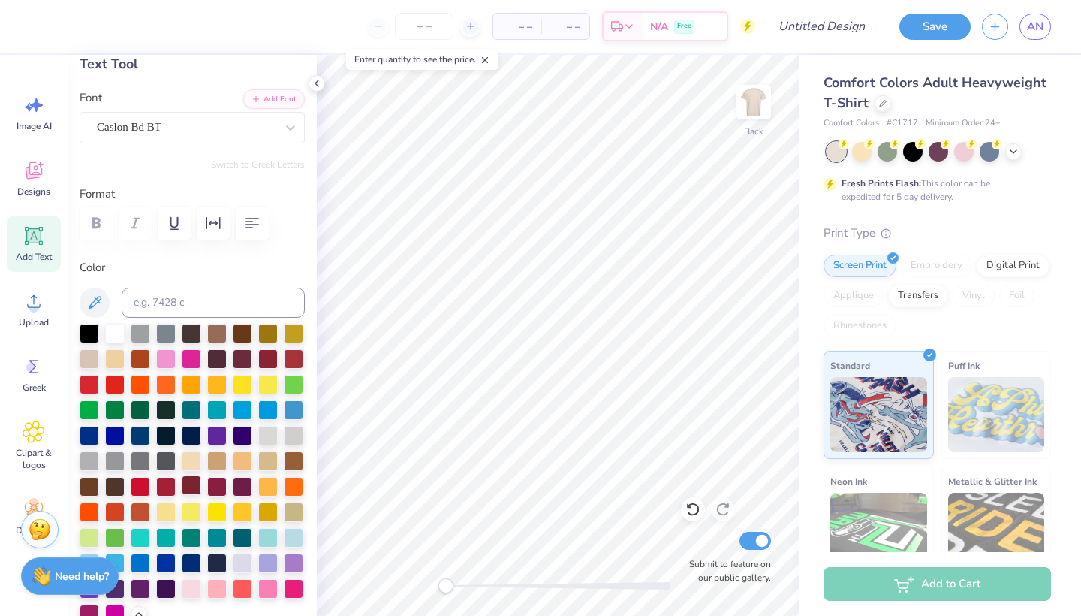
click at [191, 486] on div at bounding box center [192, 485] width 20 height 20
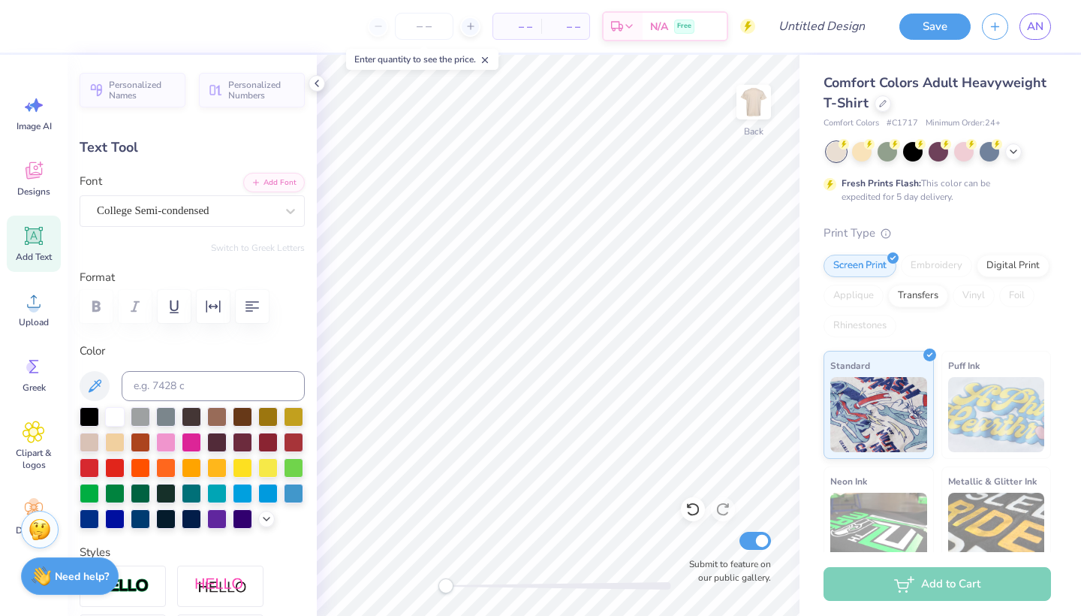
type input "6.22"
type input "1.44"
type input "10.81"
type input "1.85"
type input "0.35"
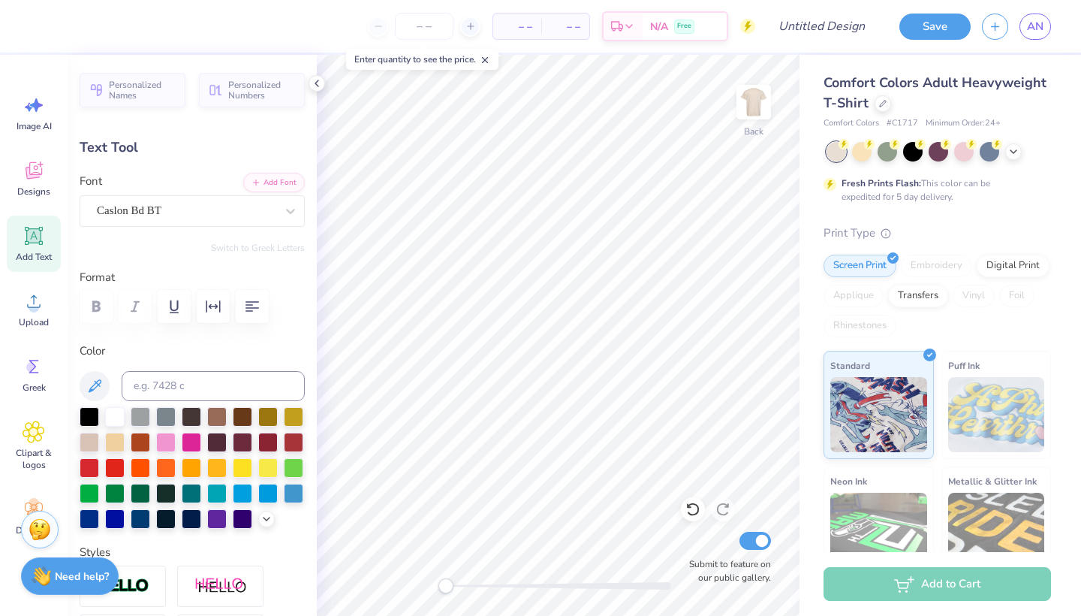
type input "9.22"
type input "9.47"
type input "1.40"
type input "13.81"
type input "5.14"
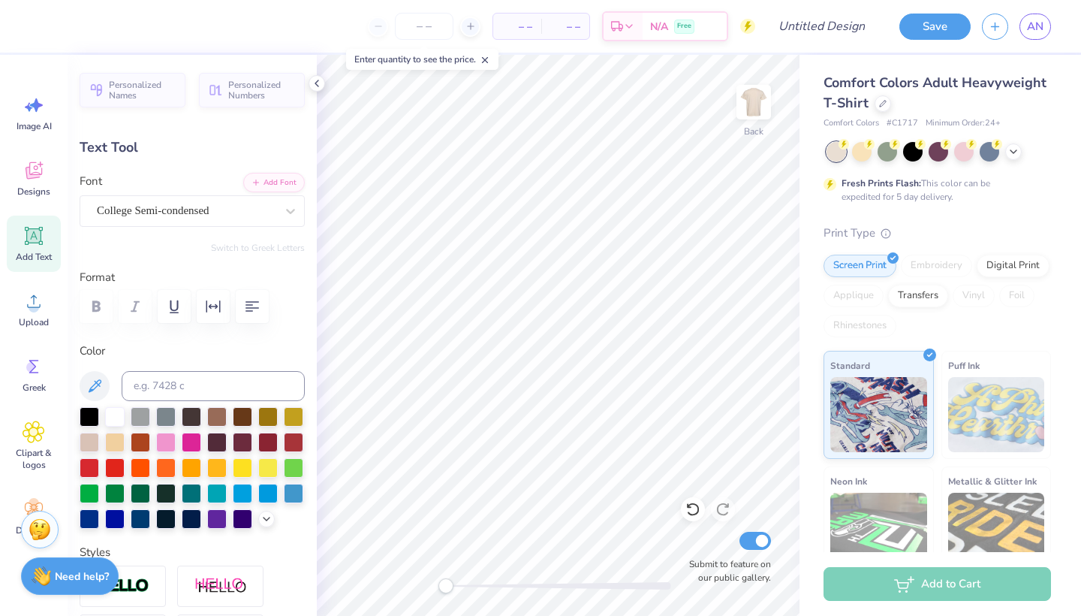
type input "0.76"
type input "13.51"
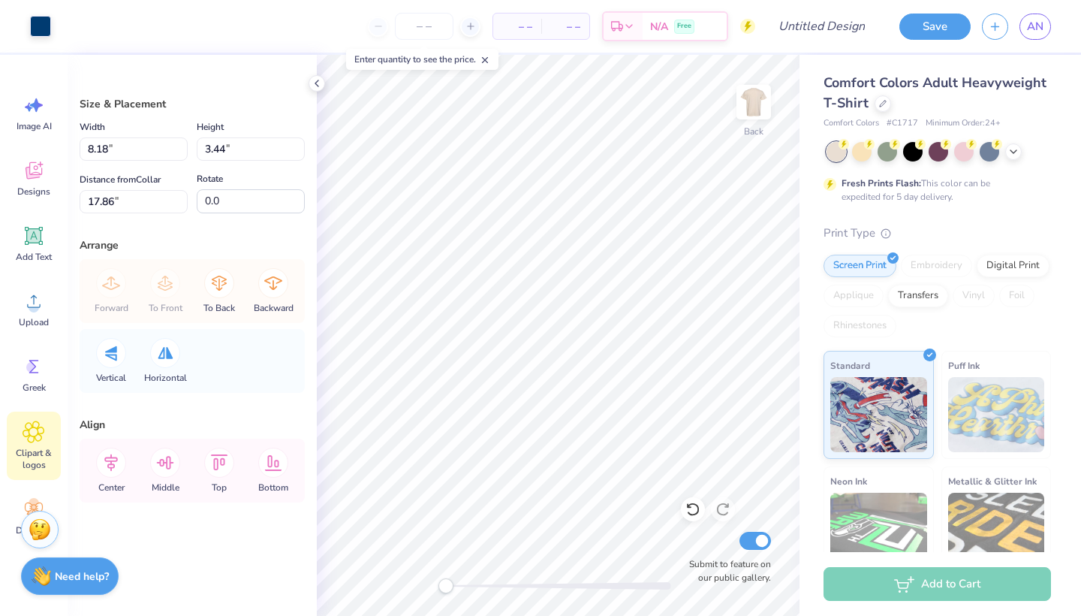
click at [31, 439] on icon at bounding box center [34, 432] width 22 height 23
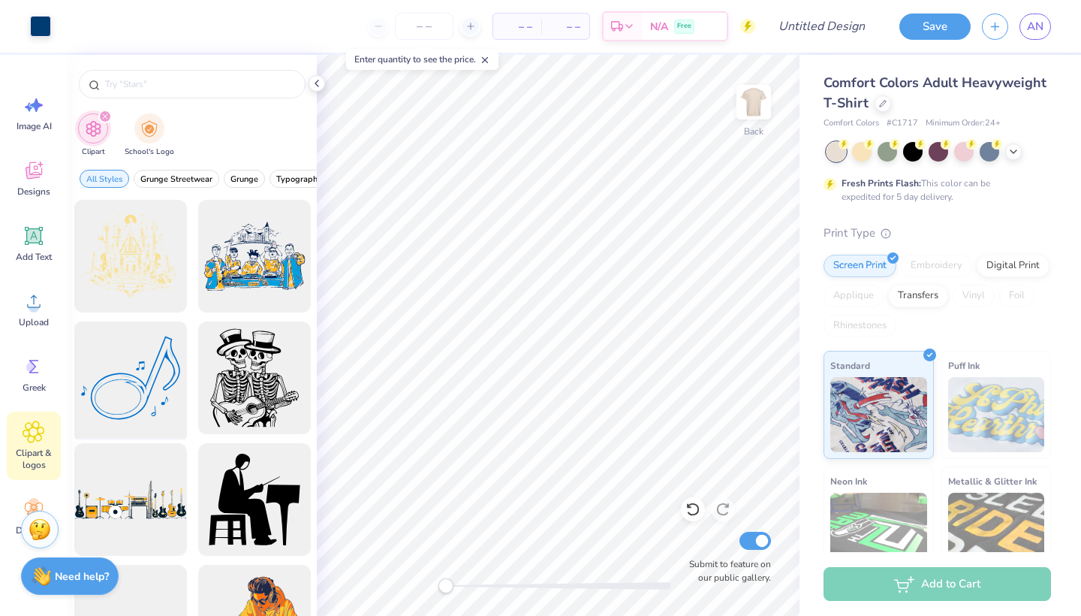
type input "music"
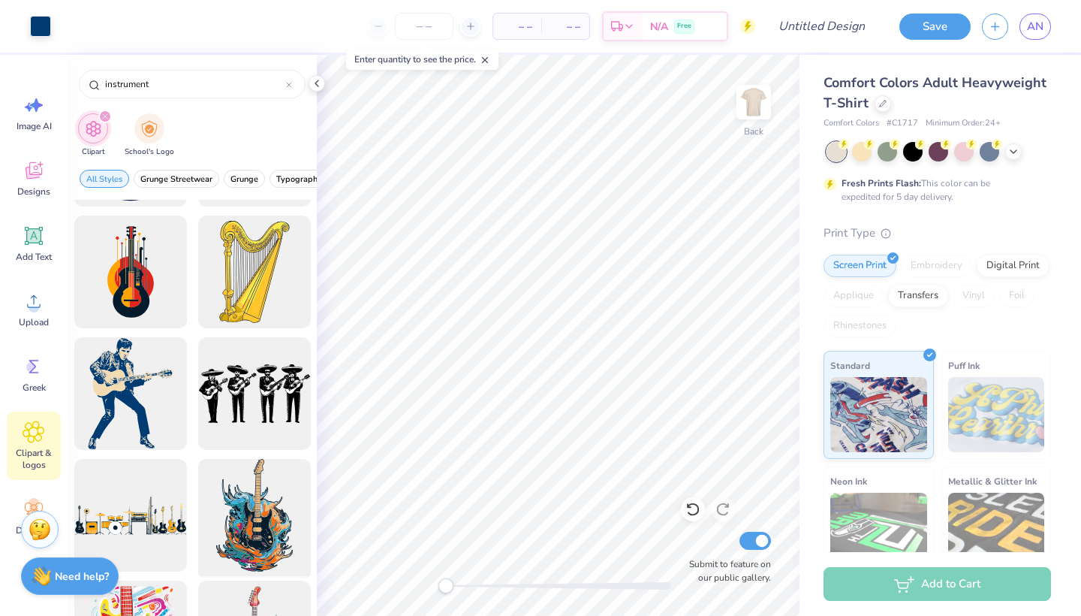
scroll to position [2315, 0]
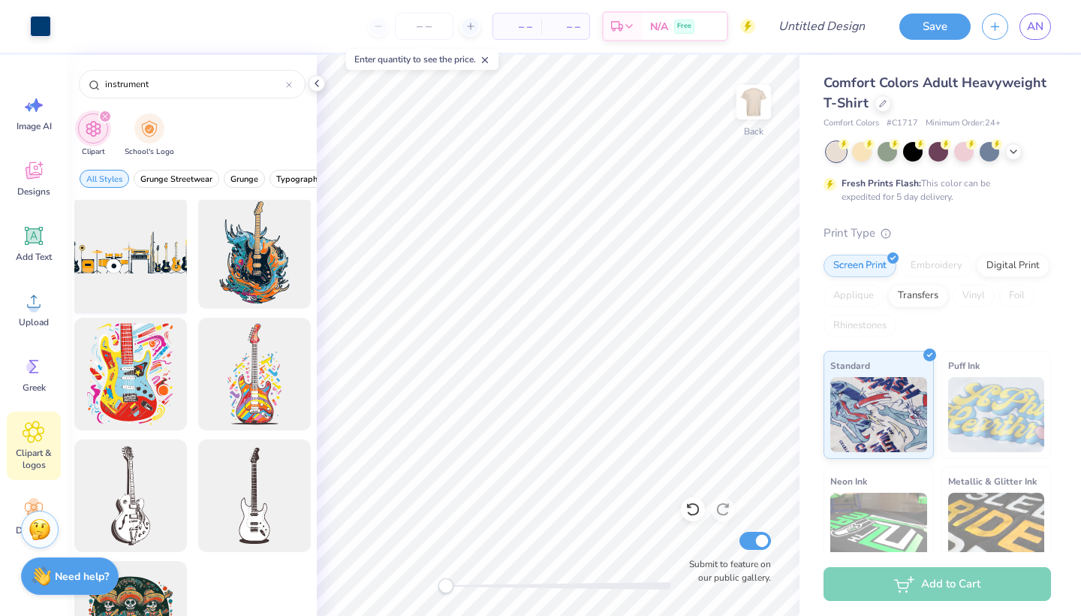
type input "instrument"
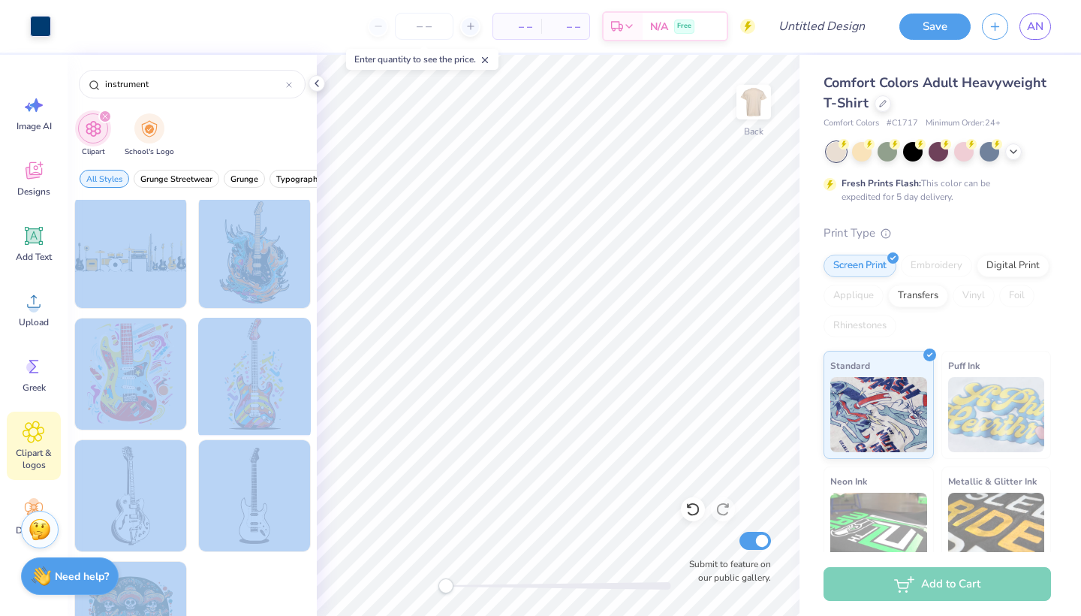
click at [457, 390] on div "Art colors – – Per Item – – Total Est. Delivery N/A Free Design Title Save AN I…" at bounding box center [540, 308] width 1081 height 616
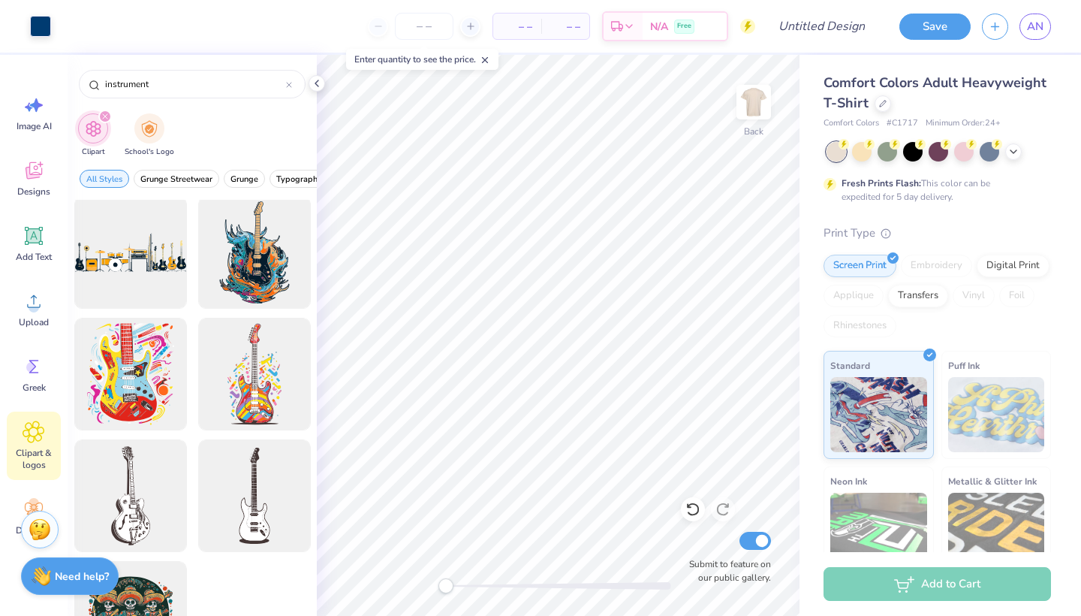
click at [246, 156] on div "Clipart School's Logo" at bounding box center [192, 137] width 249 height 56
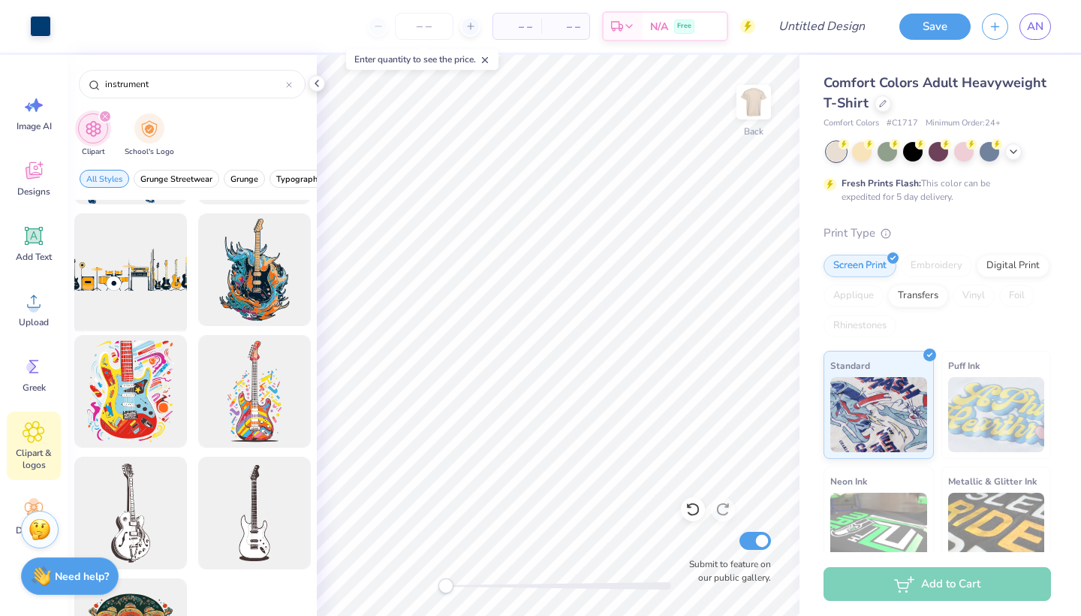
scroll to position [2273, 0]
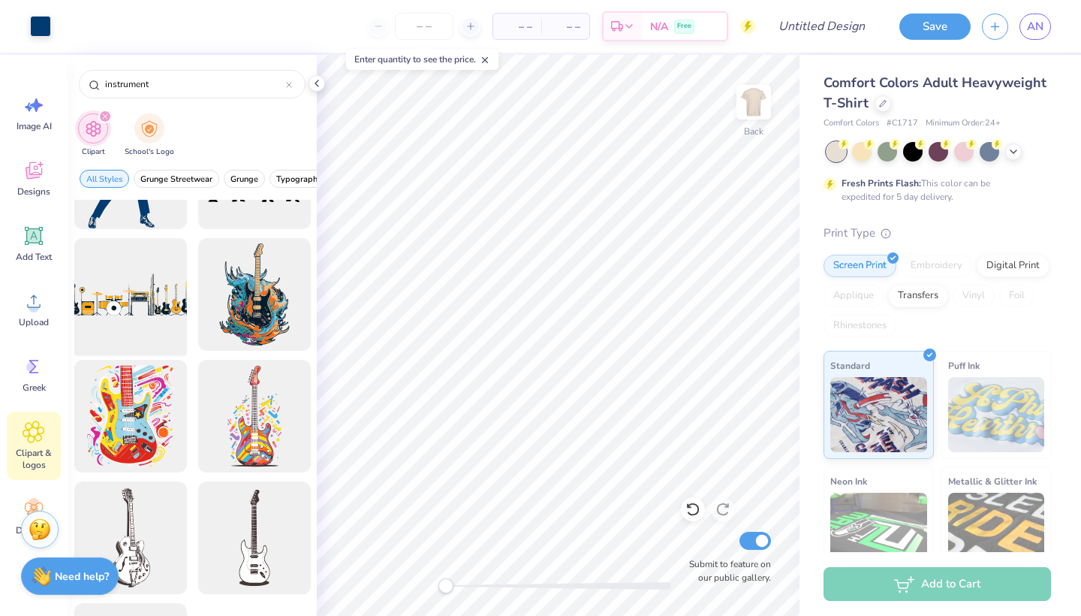
click at [131, 292] on div at bounding box center [130, 295] width 124 height 124
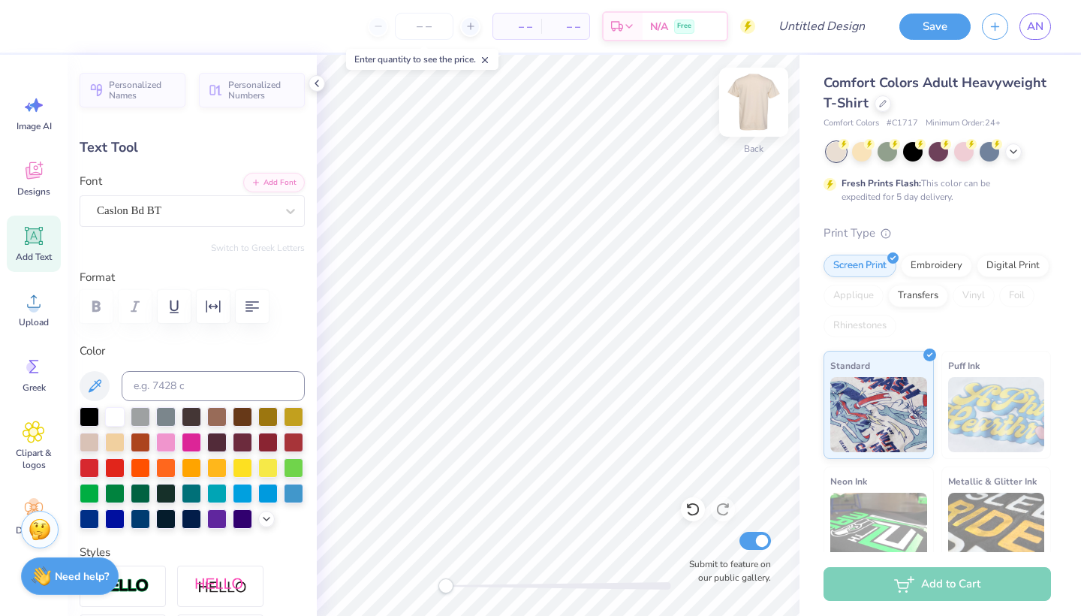
scroll to position [0, 2]
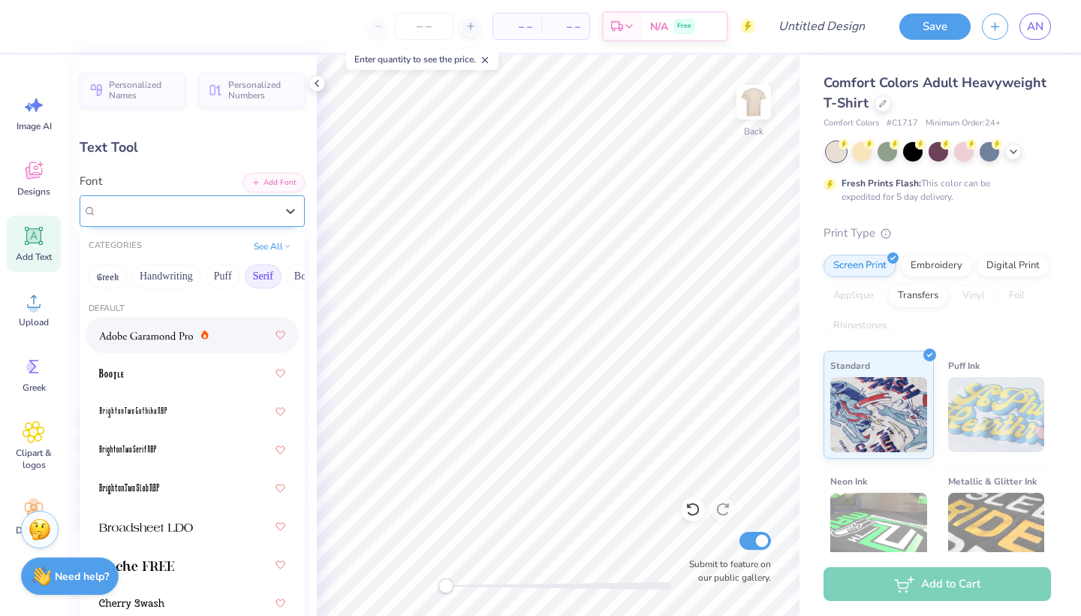
click at [129, 210] on span "Caslon Bd BT" at bounding box center [129, 210] width 65 height 17
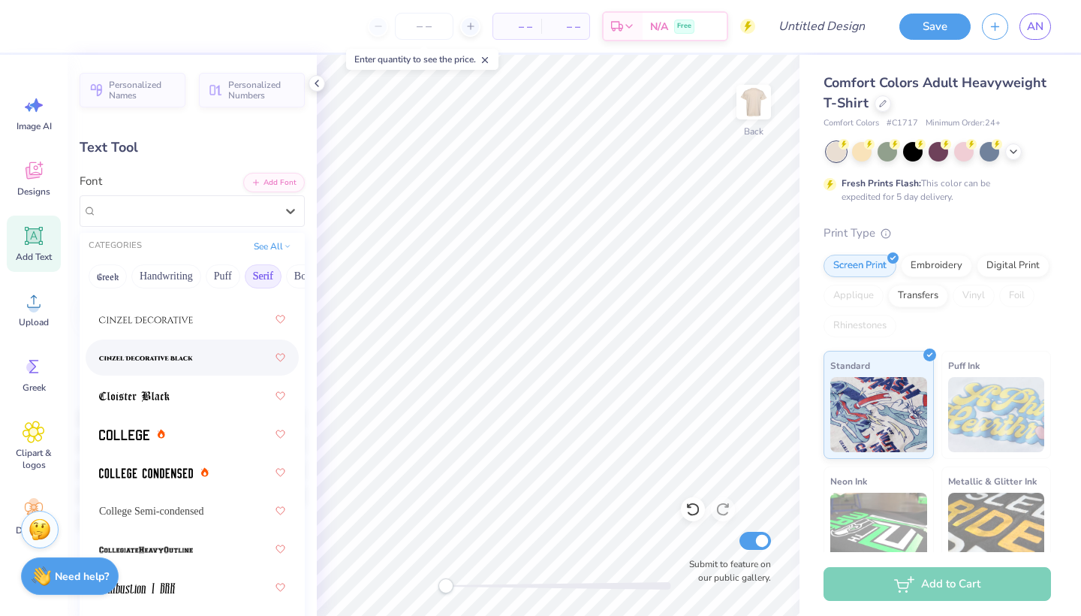
scroll to position [481, 0]
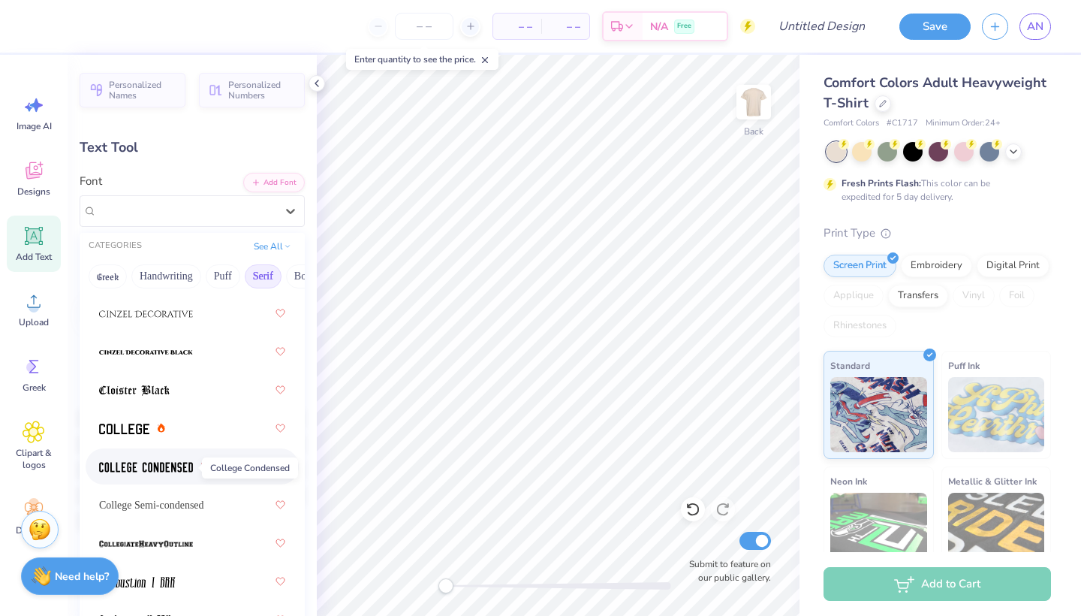
click at [186, 475] on span at bounding box center [146, 467] width 94 height 16
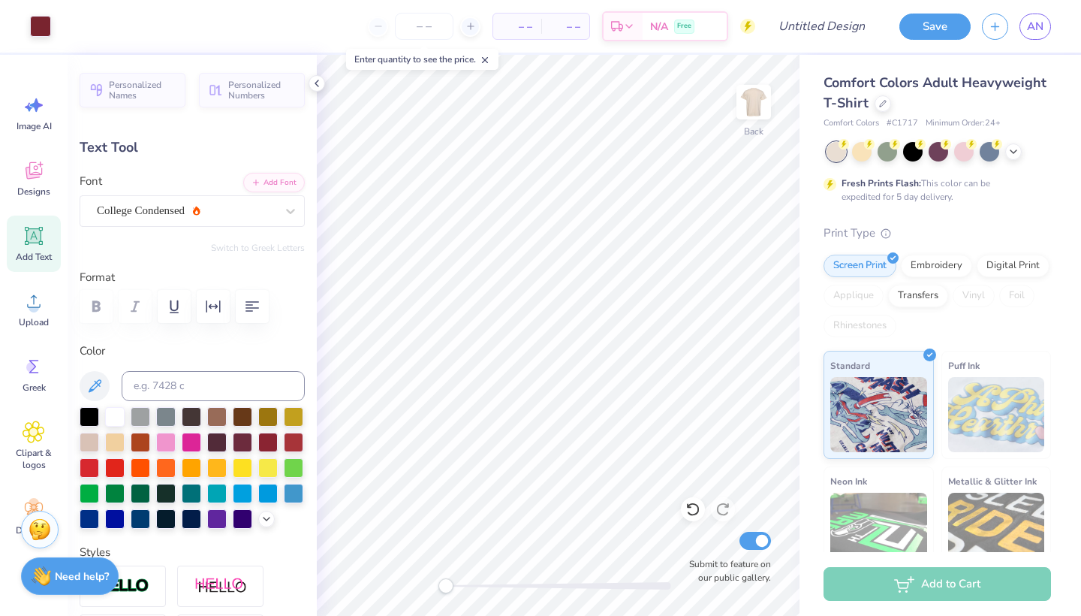
click at [801, 356] on div "Comfort Colors Adult Heavyweight T-Shirt Comfort Colors # C1717 Minimum Order: …" at bounding box center [941, 372] width 282 height 635
type input "4.54"
type input "1.07"
type input "3.22"
click at [945, 27] on button "Save" at bounding box center [935, 24] width 71 height 26
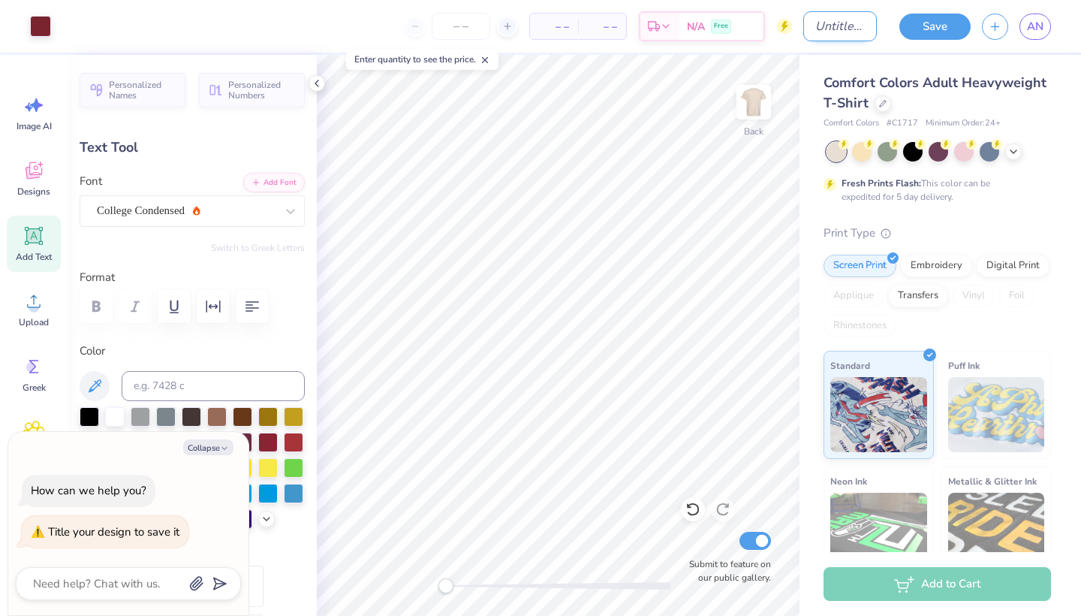
type textarea "x"
click at [810, 26] on input "Design Title" at bounding box center [840, 26] width 74 height 30
type input "A"
type textarea "x"
type input "Ag"
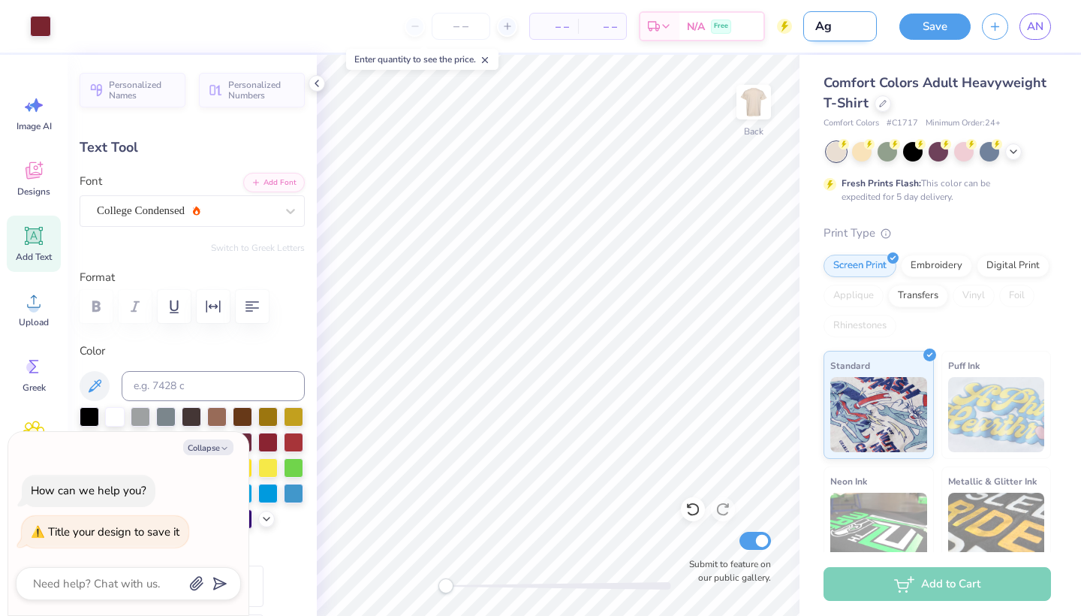
type textarea "x"
type input "Agg"
type textarea "x"
type input "Aggi"
type textarea "x"
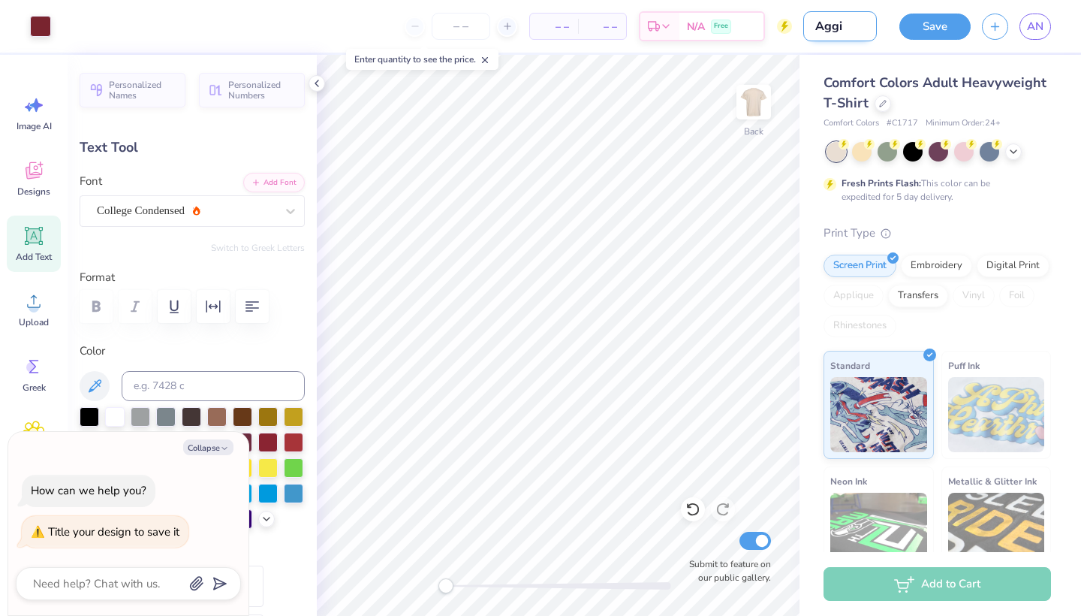
type input "Aggie"
type textarea "x"
type input "Aggie"
type textarea "x"
type input "Aggie N"
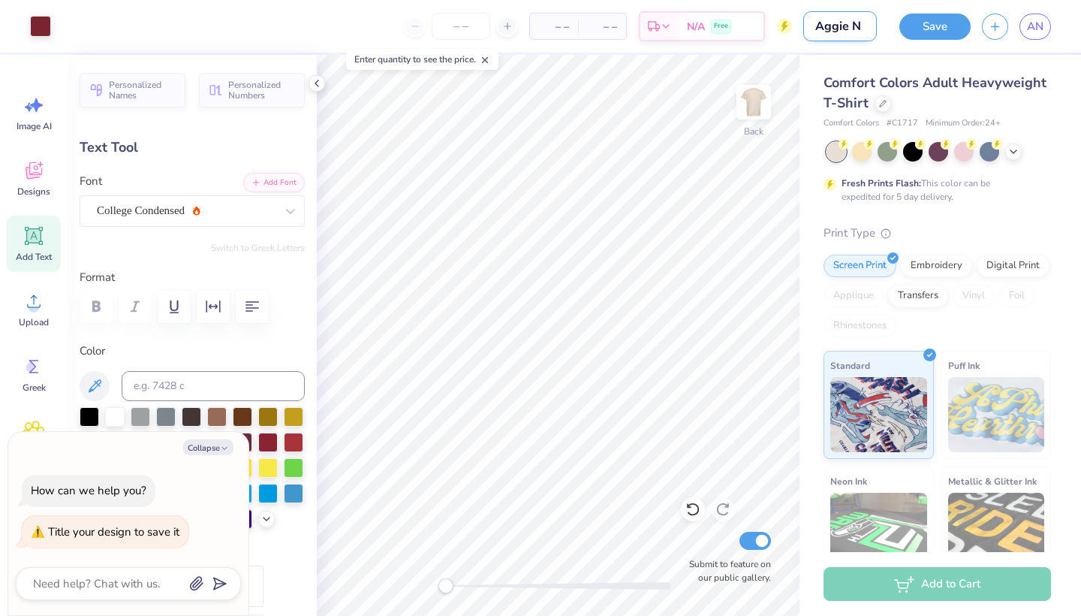
type textarea "x"
type input "Aggie No"
type textarea "x"
type input "Aggie Not"
type textarea "x"
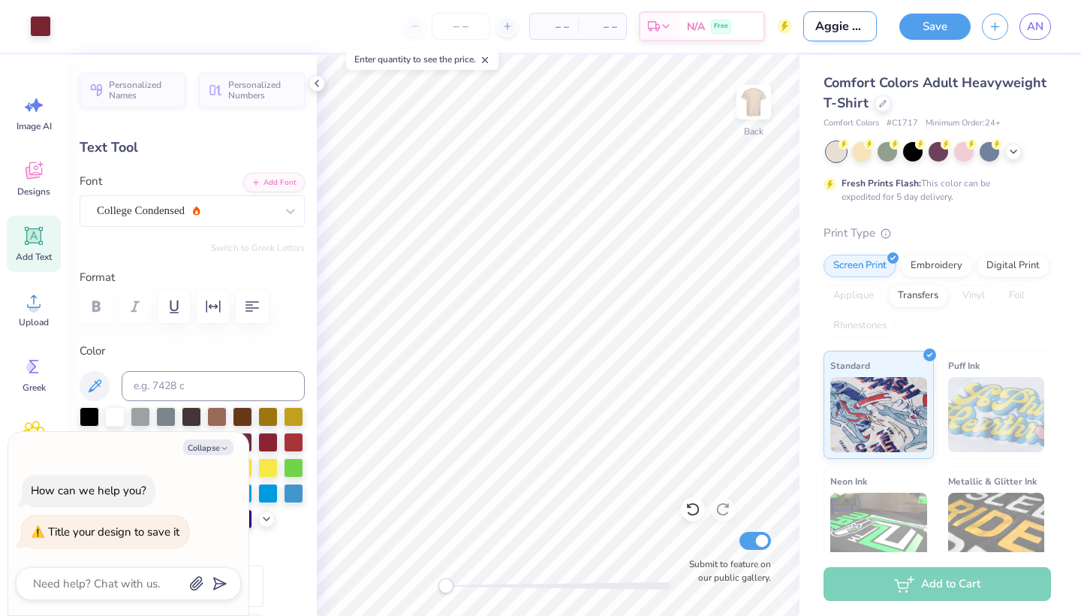
type input "Aggie Note"
type textarea "x"
type input "Aggie Notes"
type textarea "x"
type input "Aggie Notes"
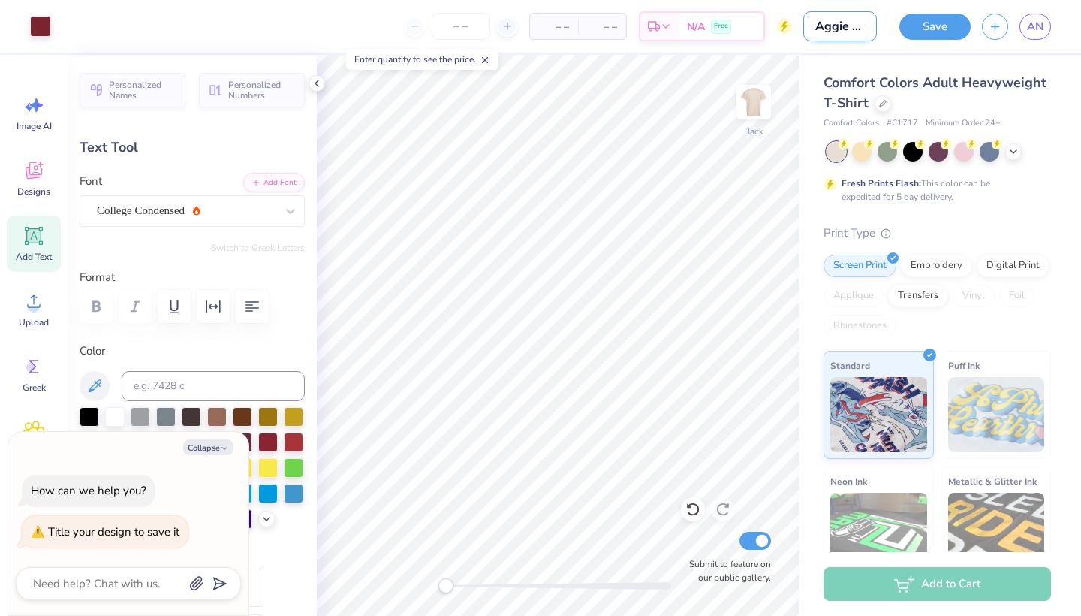
type textarea "x"
type input "Aggie Notes S"
type textarea "x"
type input "Aggie Notes Sh"
type textarea "x"
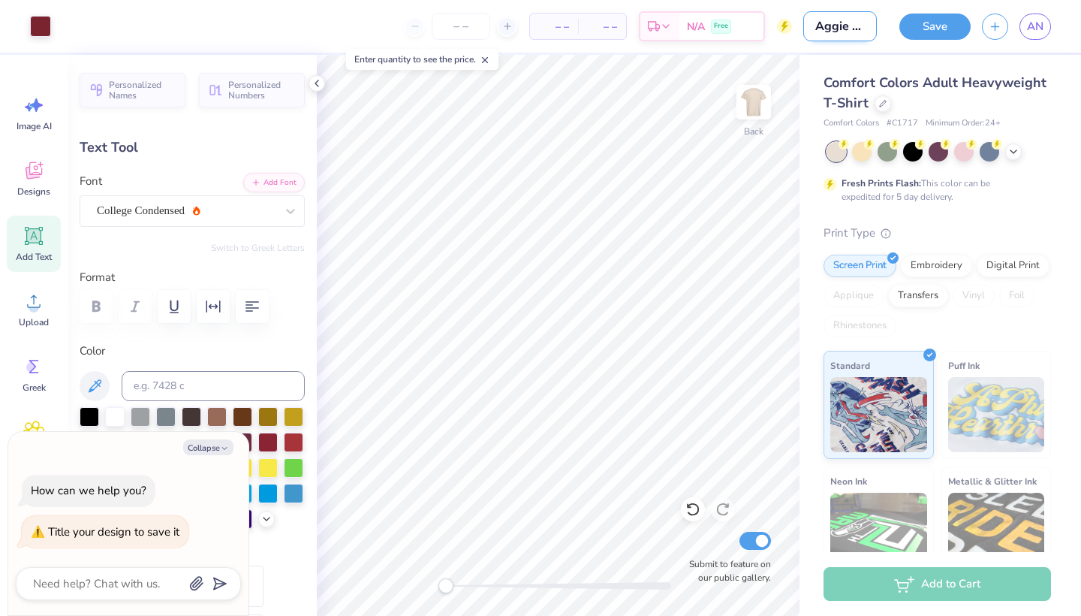
type input "Aggie Notes Shi"
type textarea "x"
type input "Aggie Notes Shir"
type textarea "x"
type input "Aggie Notes Shirt"
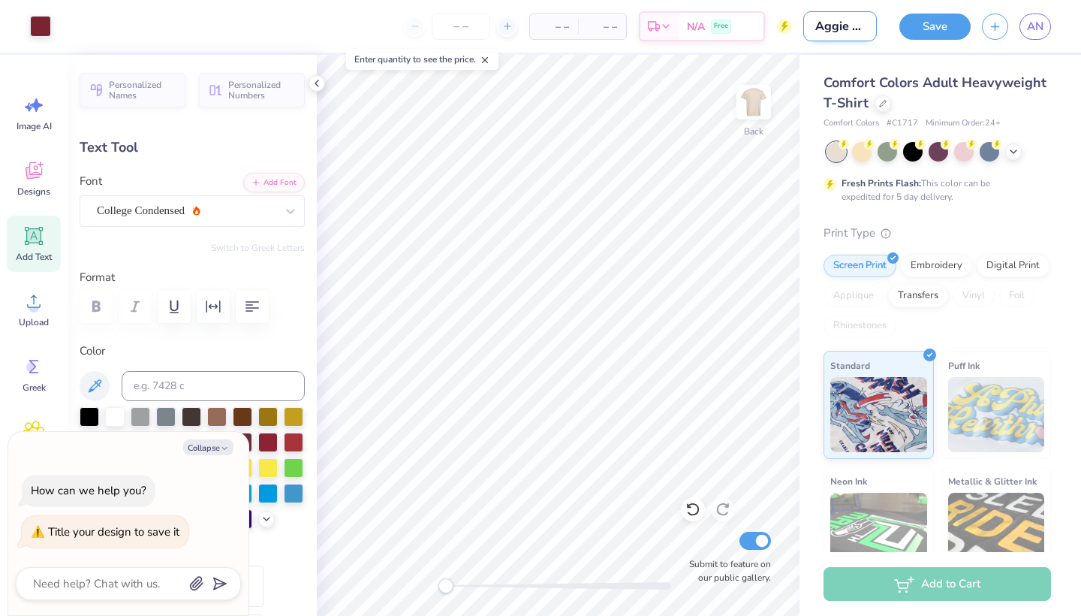
type textarea "x"
type input "Aggie Notes Shirts"
type textarea "x"
type input "Aggie Notes Shirts"
click at [950, 27] on button "Save" at bounding box center [935, 24] width 71 height 26
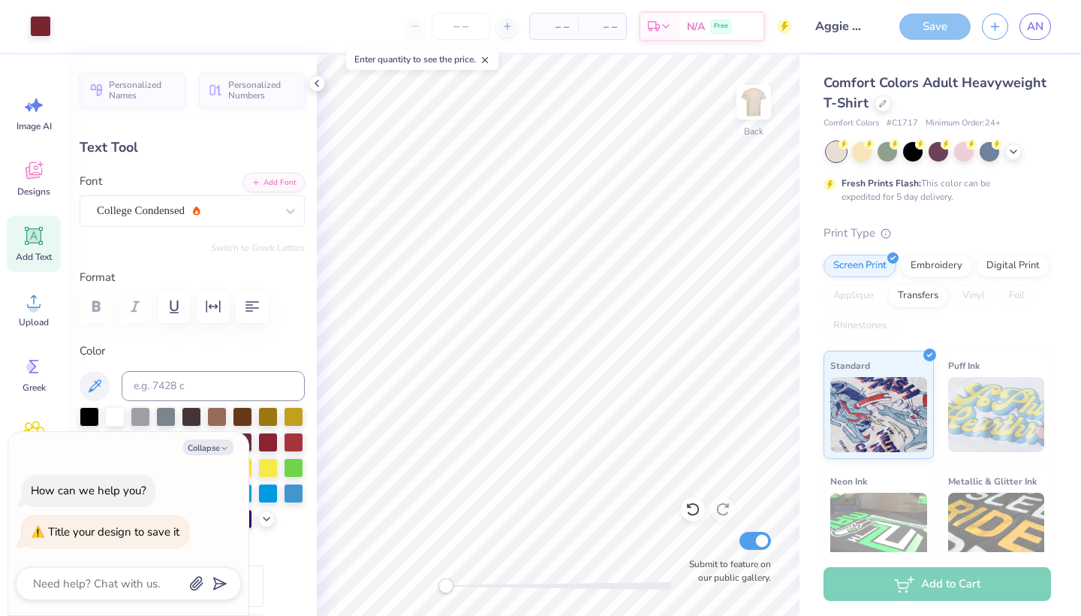
click at [930, 26] on div "Save" at bounding box center [935, 27] width 71 height 26
click at [937, 28] on div "Save" at bounding box center [935, 27] width 71 height 26
click at [1057, 161] on div "Comfort Colors Adult Heavyweight T-Shirt Comfort Colors # C1717 Minimum Order: …" at bounding box center [941, 372] width 282 height 635
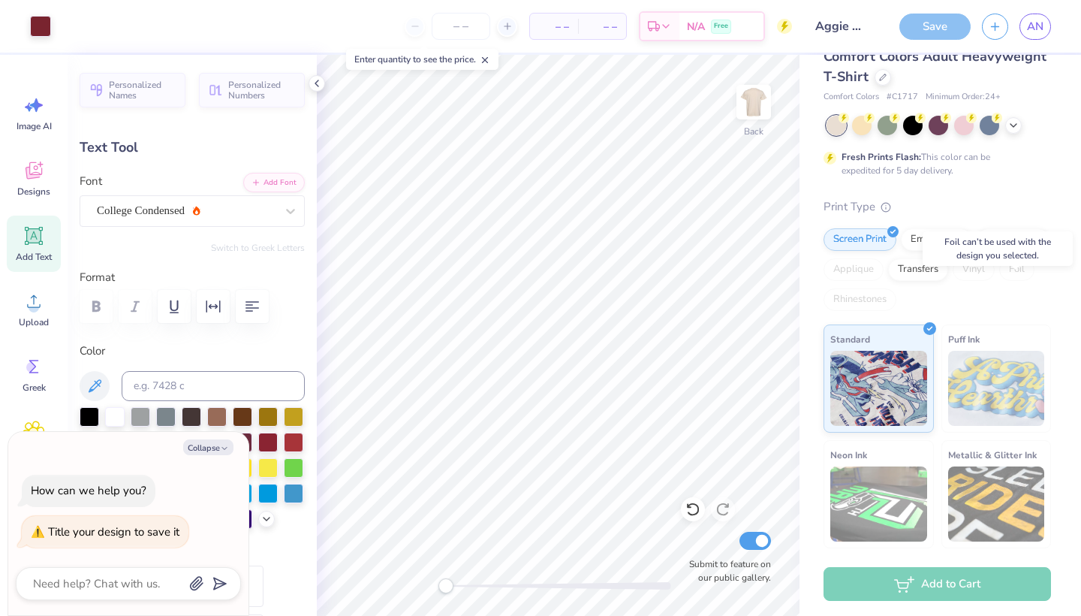
scroll to position [7, 0]
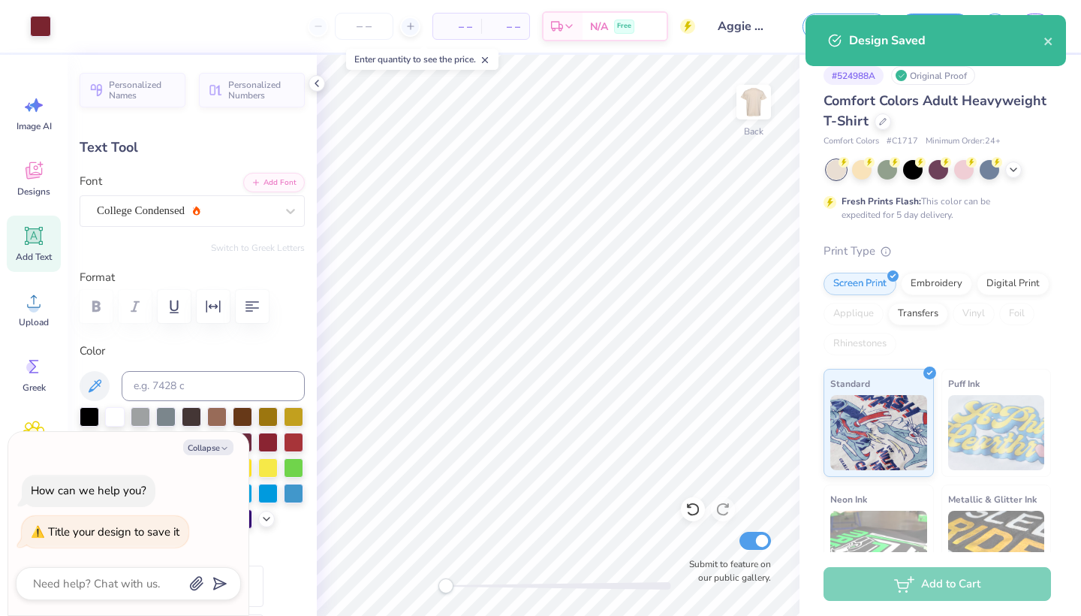
type textarea "x"
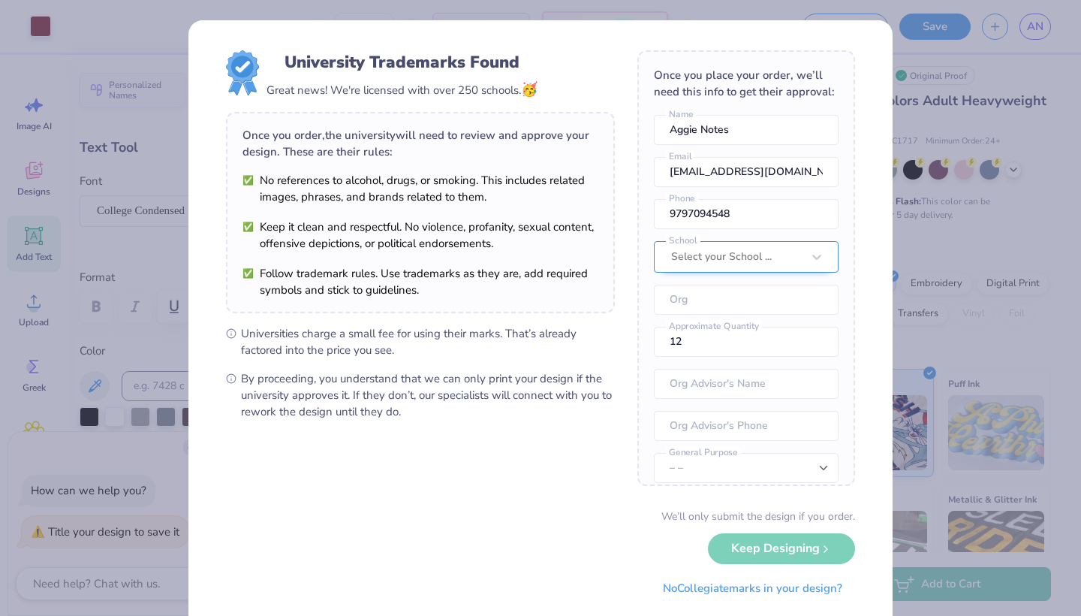
click at [802, 266] on div "Select your School ..." at bounding box center [746, 257] width 185 height 32
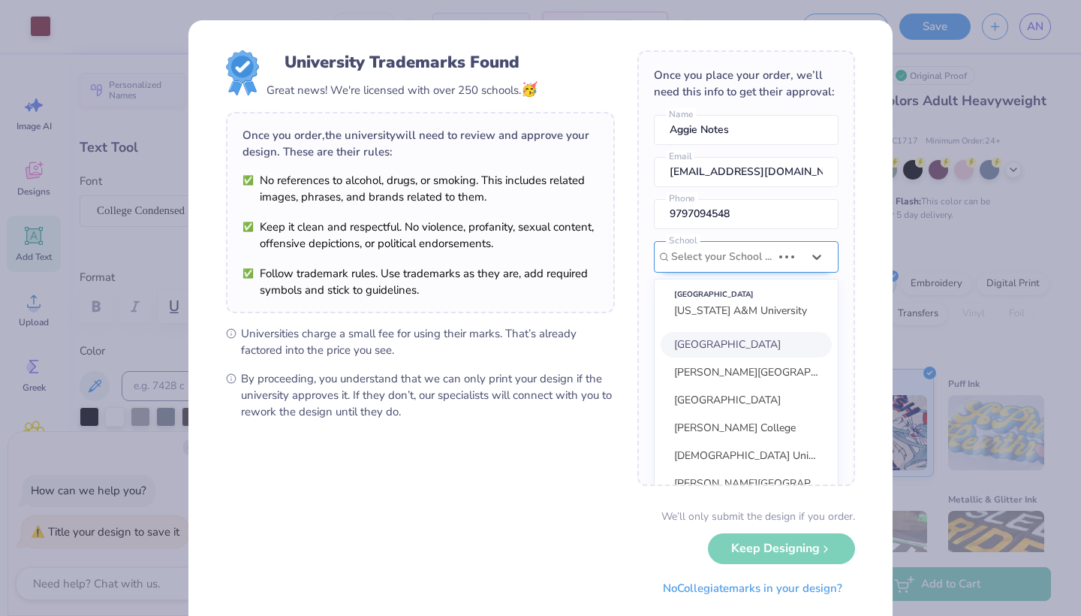
scroll to position [68, 0]
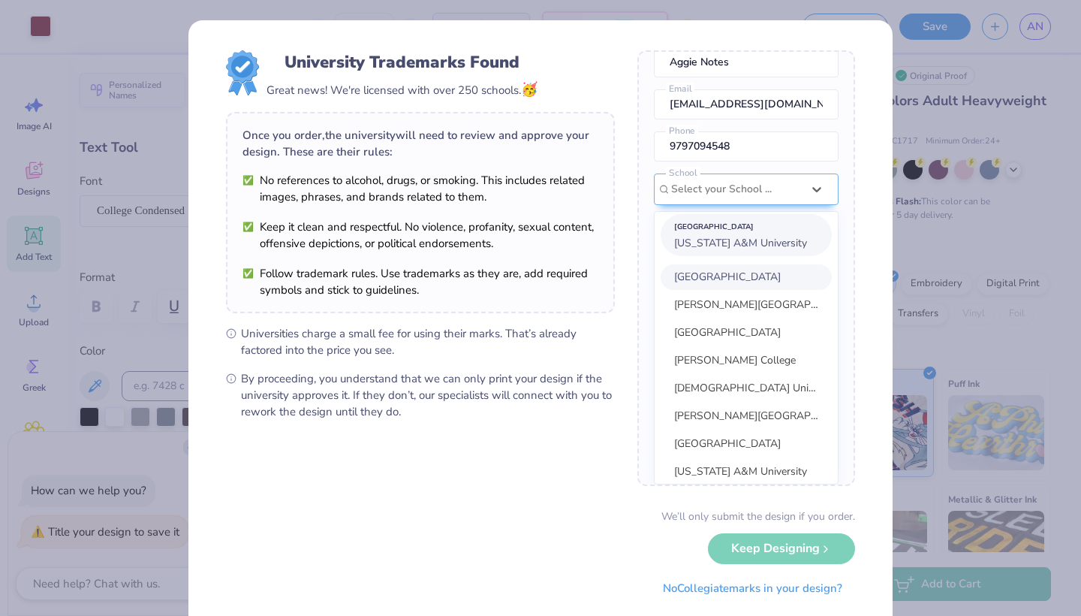
click at [719, 246] on span "[US_STATE] A&M University" at bounding box center [740, 243] width 133 height 14
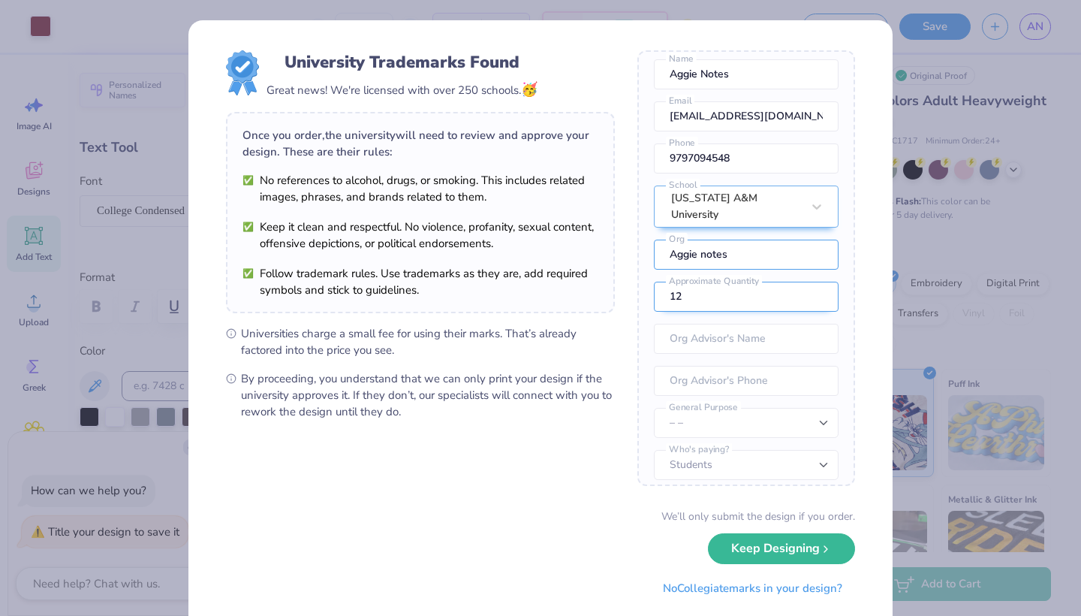
type input "Aggie notes"
click at [705, 293] on input "12" at bounding box center [746, 297] width 185 height 30
drag, startPoint x: 705, startPoint y: 293, endPoint x: 647, endPoint y: 284, distance: 59.3
click at [647, 284] on div "Once you place your order, we’ll need this info to get their approval: Aggie No…" at bounding box center [747, 268] width 218 height 436
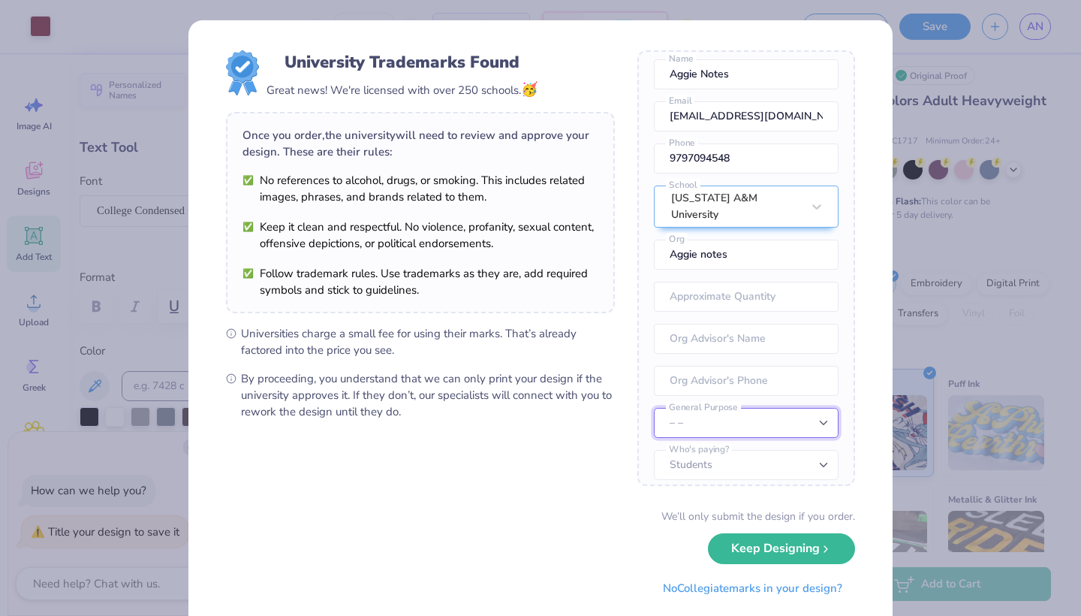
select select "Member apparel for registered Student Organization / Department / School"
click at [721, 282] on input "number" at bounding box center [746, 297] width 185 height 30
click at [704, 241] on input "Aggie notes" at bounding box center [746, 255] width 185 height 30
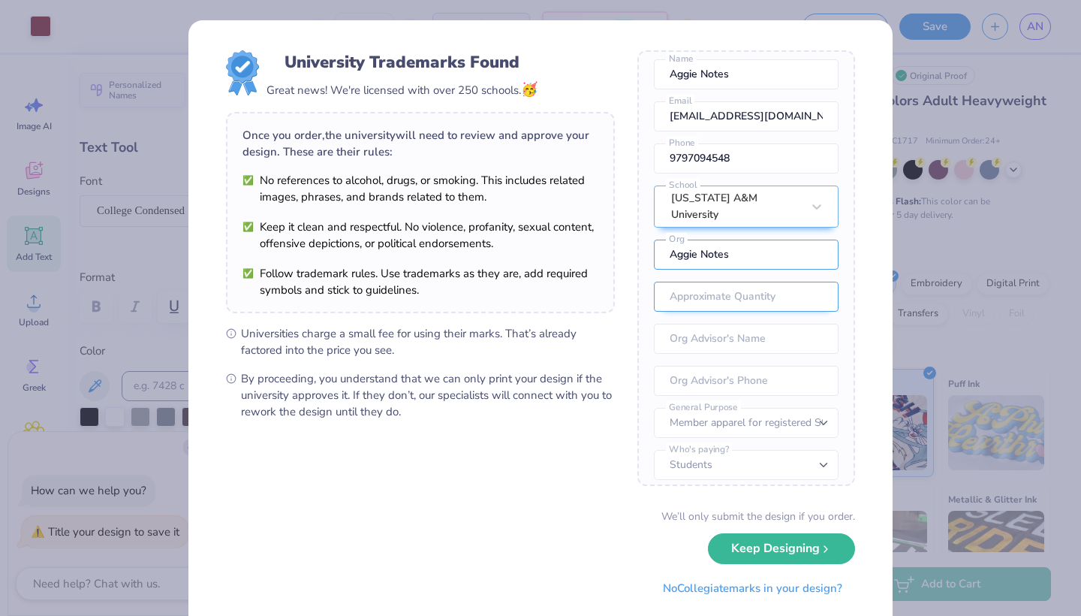
type input "Aggie Notes"
click at [719, 282] on input "number" at bounding box center [746, 297] width 185 height 30
type input "25"
click at [629, 470] on form "University Trademarks Found Great news! We're licensed with over 250 schools. 🥳…" at bounding box center [540, 326] width 629 height 553
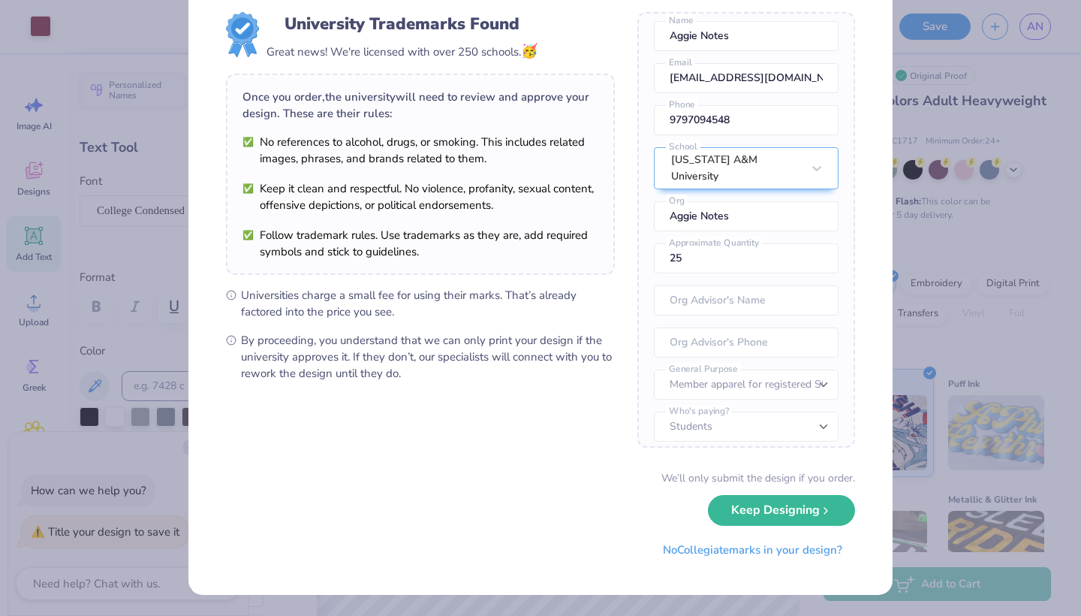
scroll to position [38, 0]
click at [791, 517] on button "Keep Designing" at bounding box center [781, 507] width 147 height 31
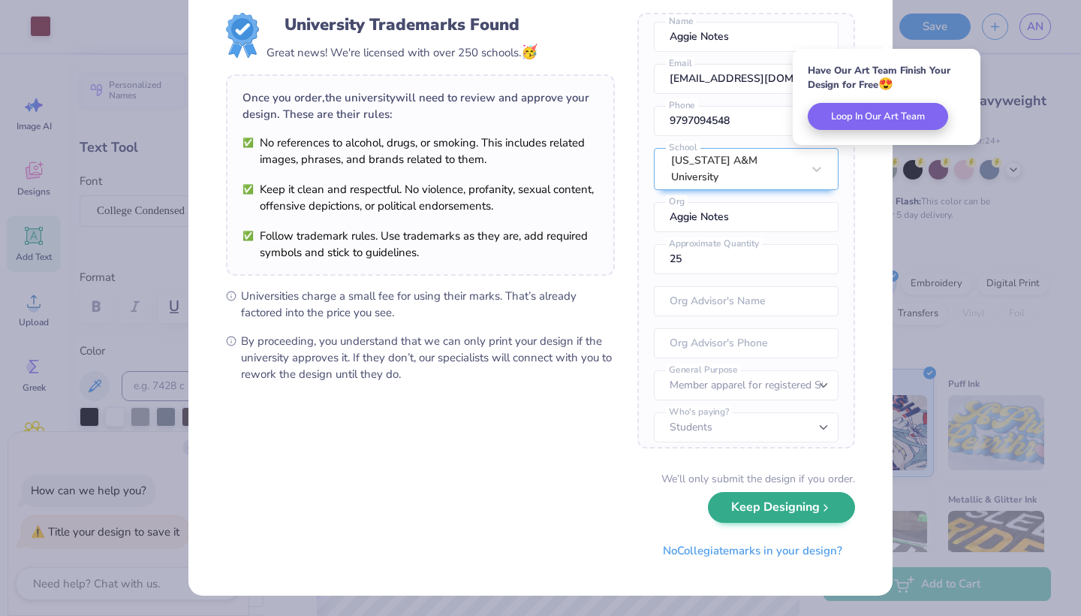
scroll to position [0, 0]
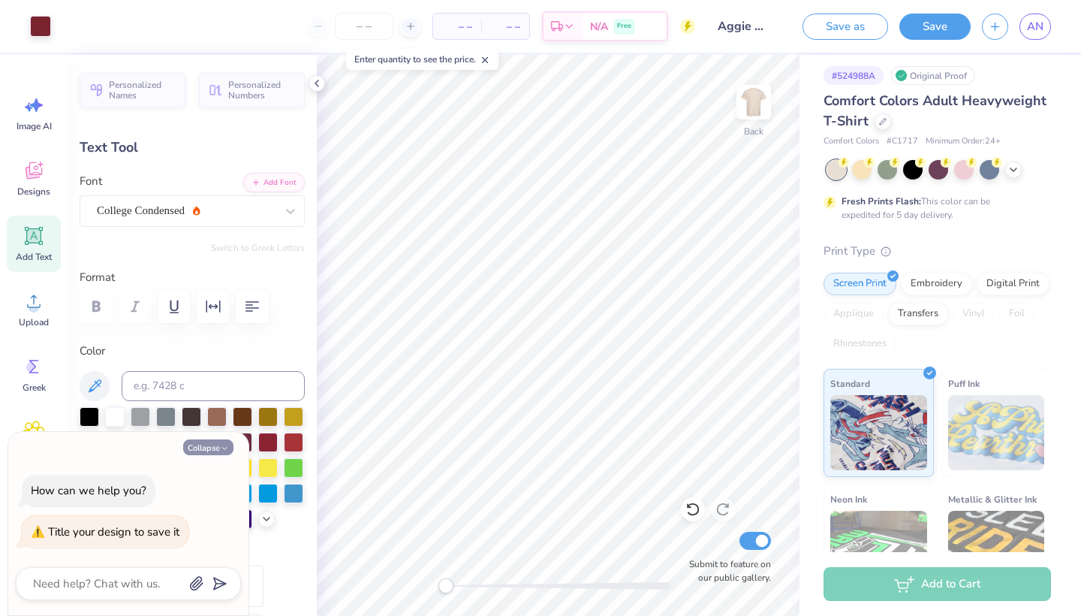
click at [228, 451] on icon "button" at bounding box center [224, 448] width 9 height 9
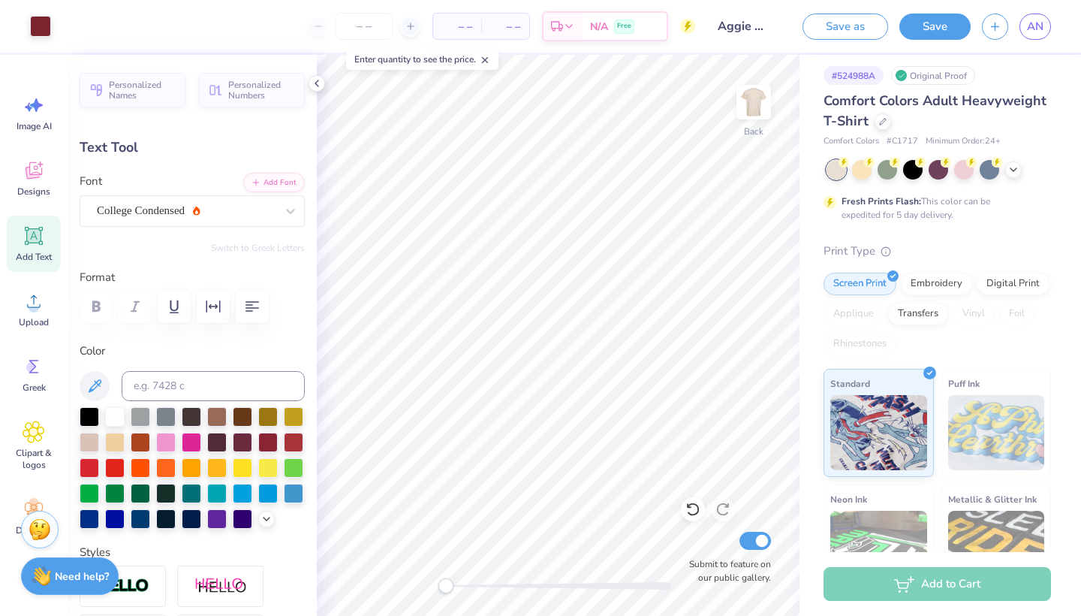
type textarea "x"
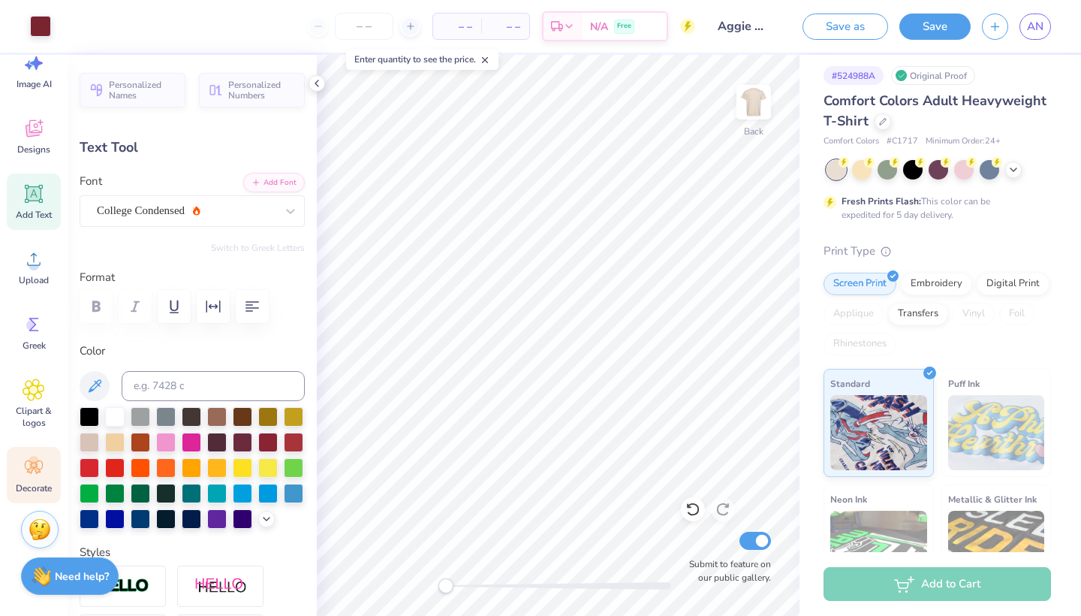
scroll to position [42, 0]
click at [47, 476] on div "Decorate" at bounding box center [34, 475] width 54 height 56
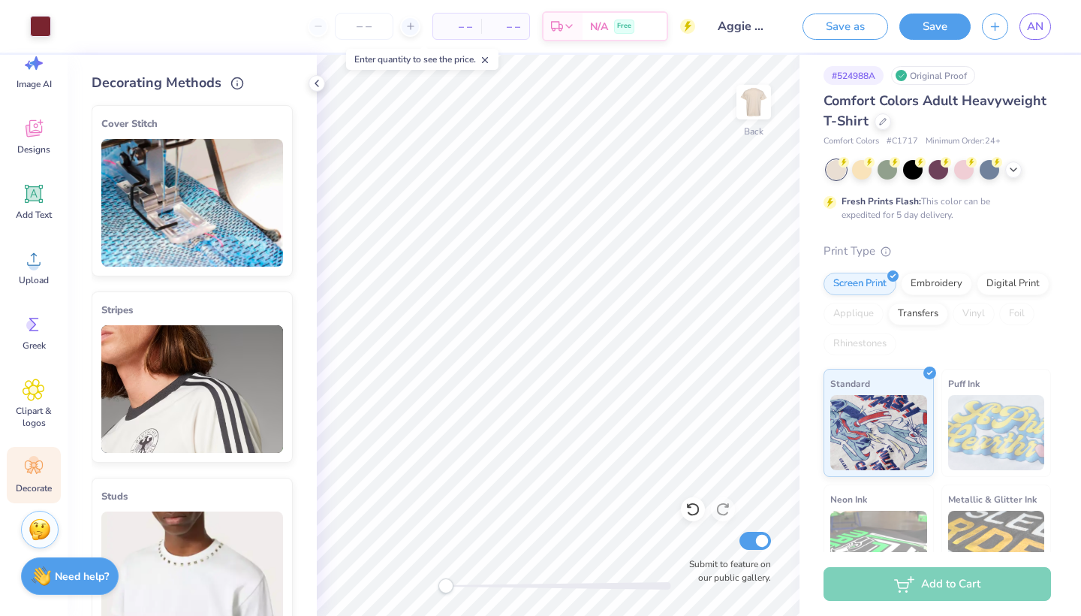
scroll to position [0, 0]
click at [35, 327] on circle at bounding box center [31, 325] width 11 height 11
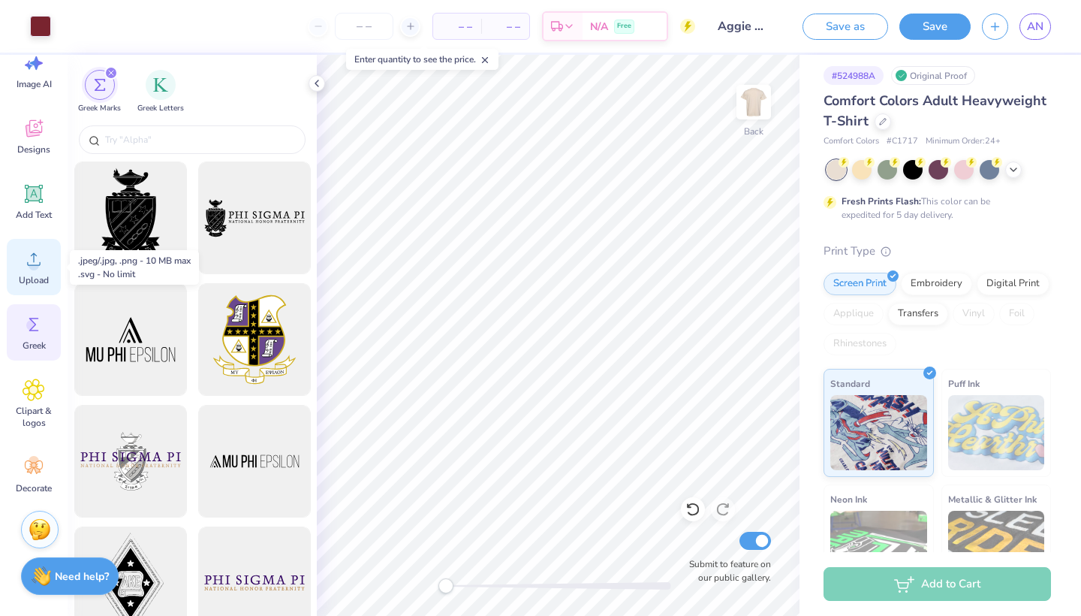
click at [27, 278] on span "Upload" at bounding box center [34, 280] width 30 height 12
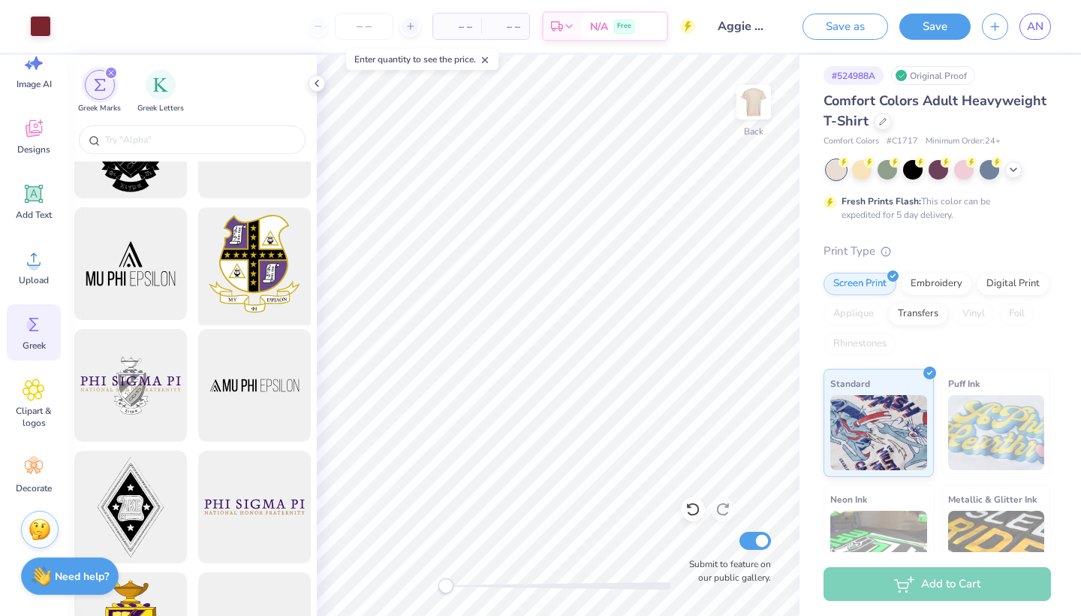
scroll to position [204, 0]
